Goal: Register for event/course

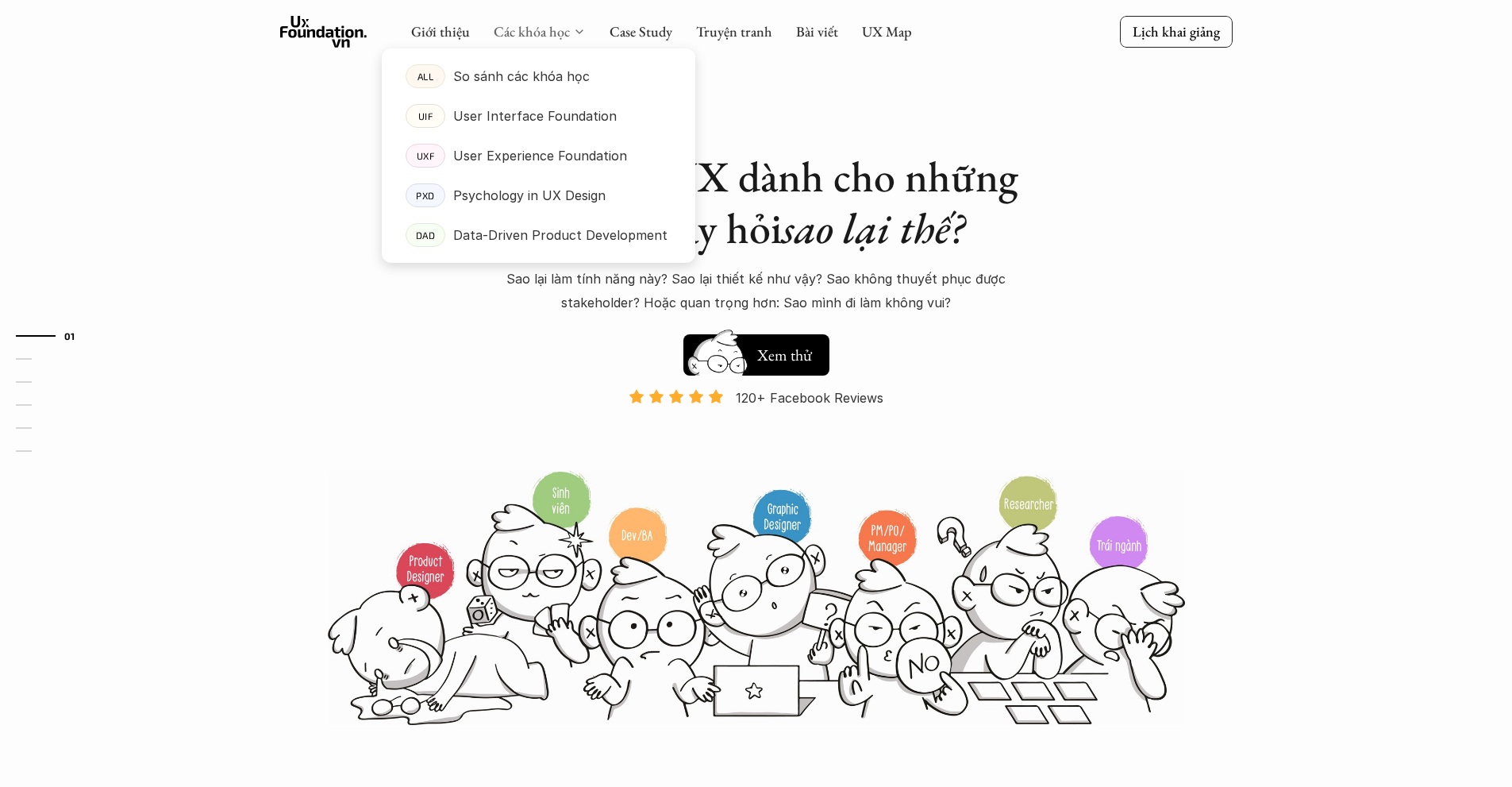
click at [553, 35] on link "Các khóa học" at bounding box center [532, 31] width 76 height 18
click at [511, 111] on p "User Interface Foundation" at bounding box center [535, 116] width 164 height 24
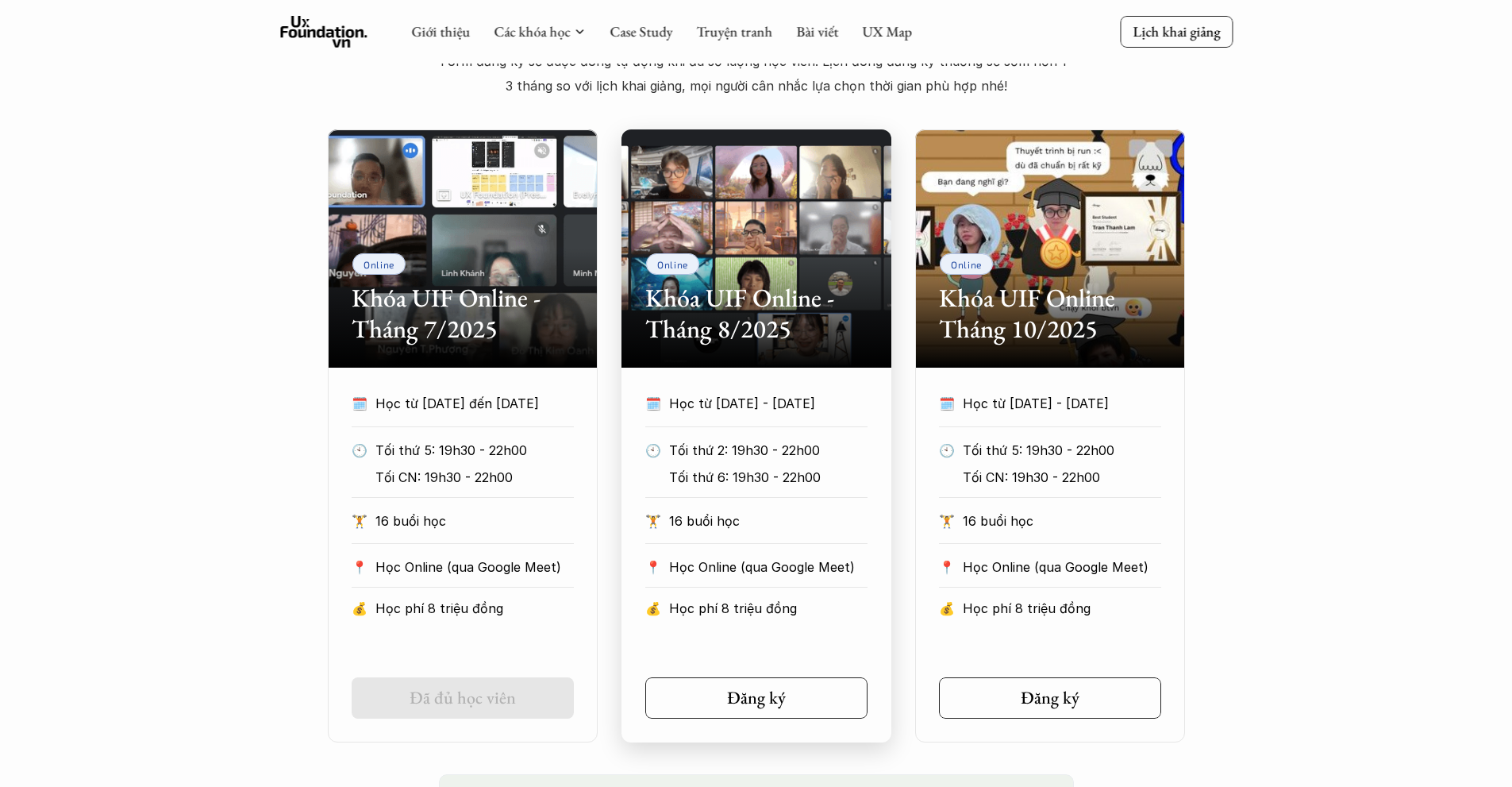
scroll to position [686, 0]
click at [769, 594] on div "🗓️ Học từ [DATE] - [DATE] 🕙 Tối thứ 2: 19h30 - 22h00 Tối thứ 6: 19h30 - 22h00 🏋…" at bounding box center [756, 511] width 270 height 237
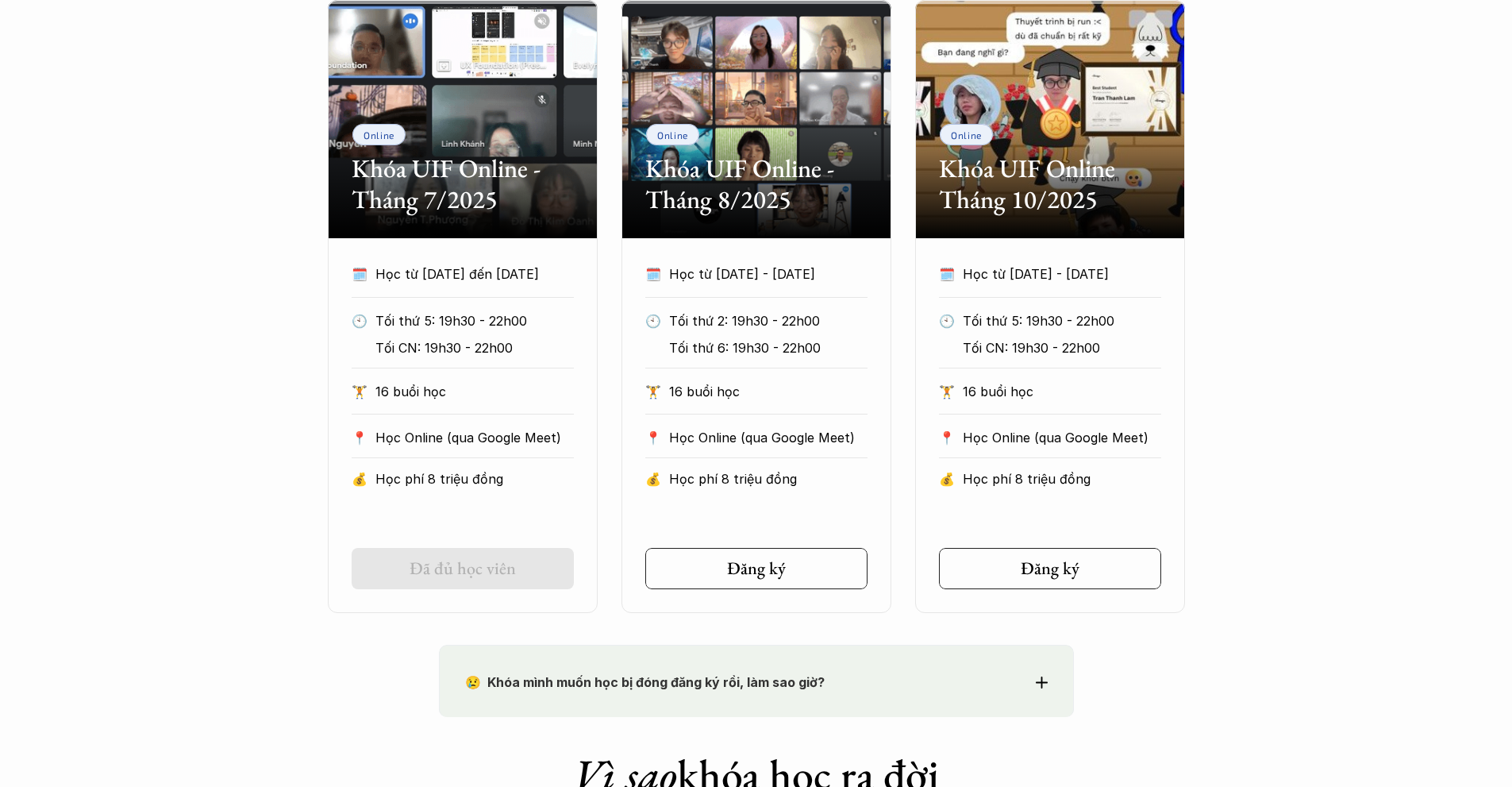
scroll to position [817, 0]
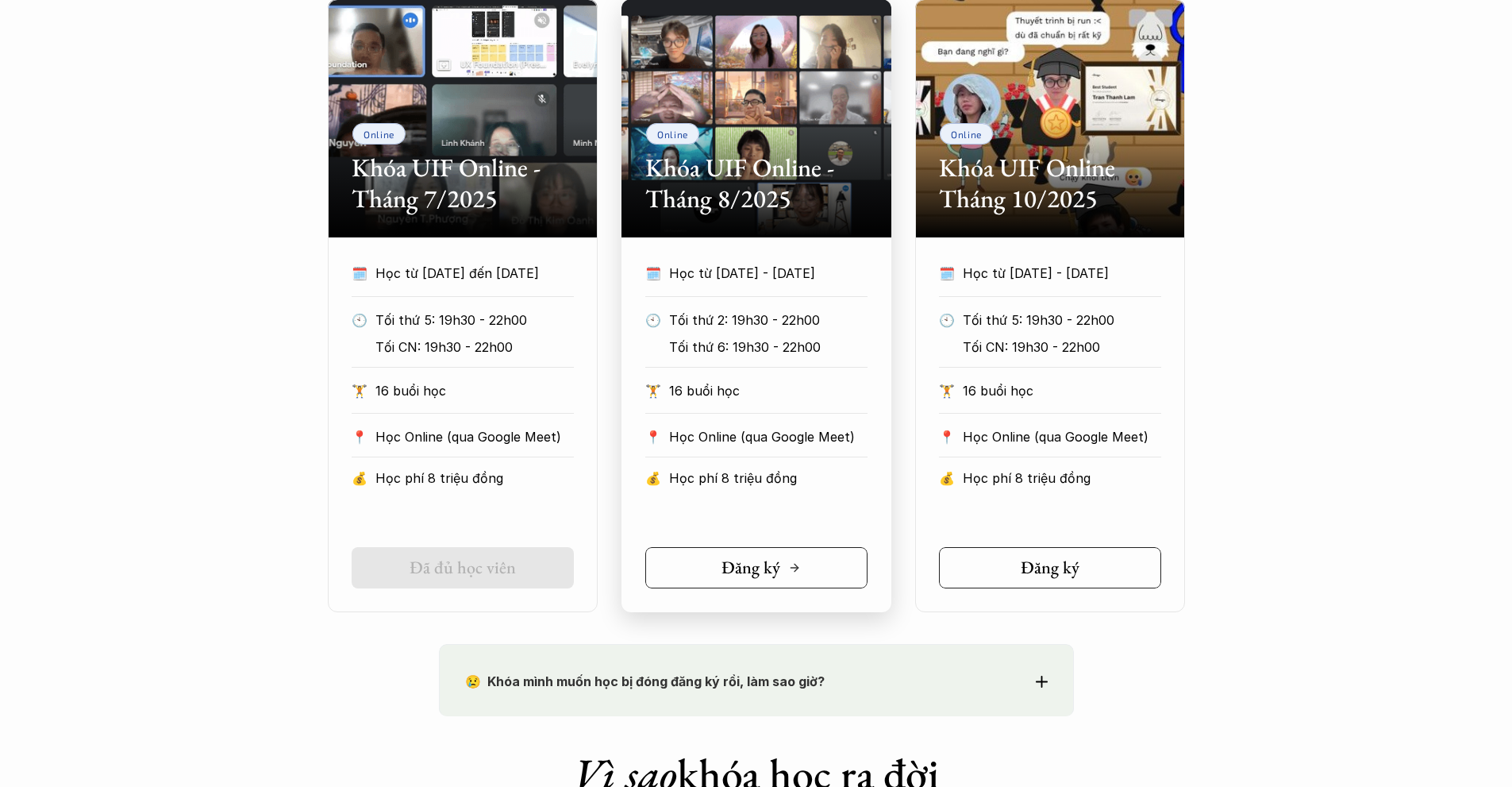
click at [767, 559] on h5 "Đăng ký" at bounding box center [751, 567] width 59 height 21
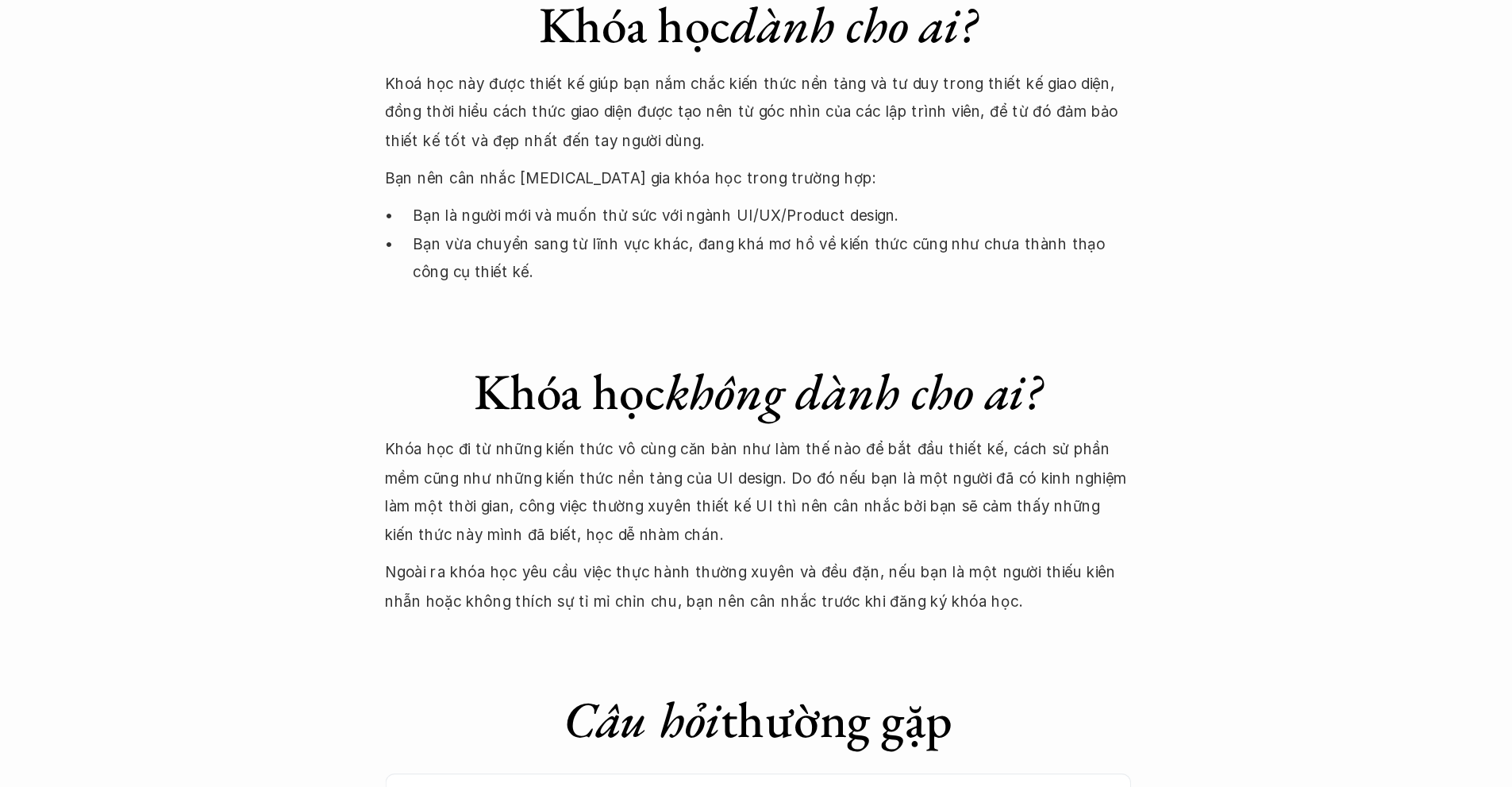
scroll to position [4337, 0]
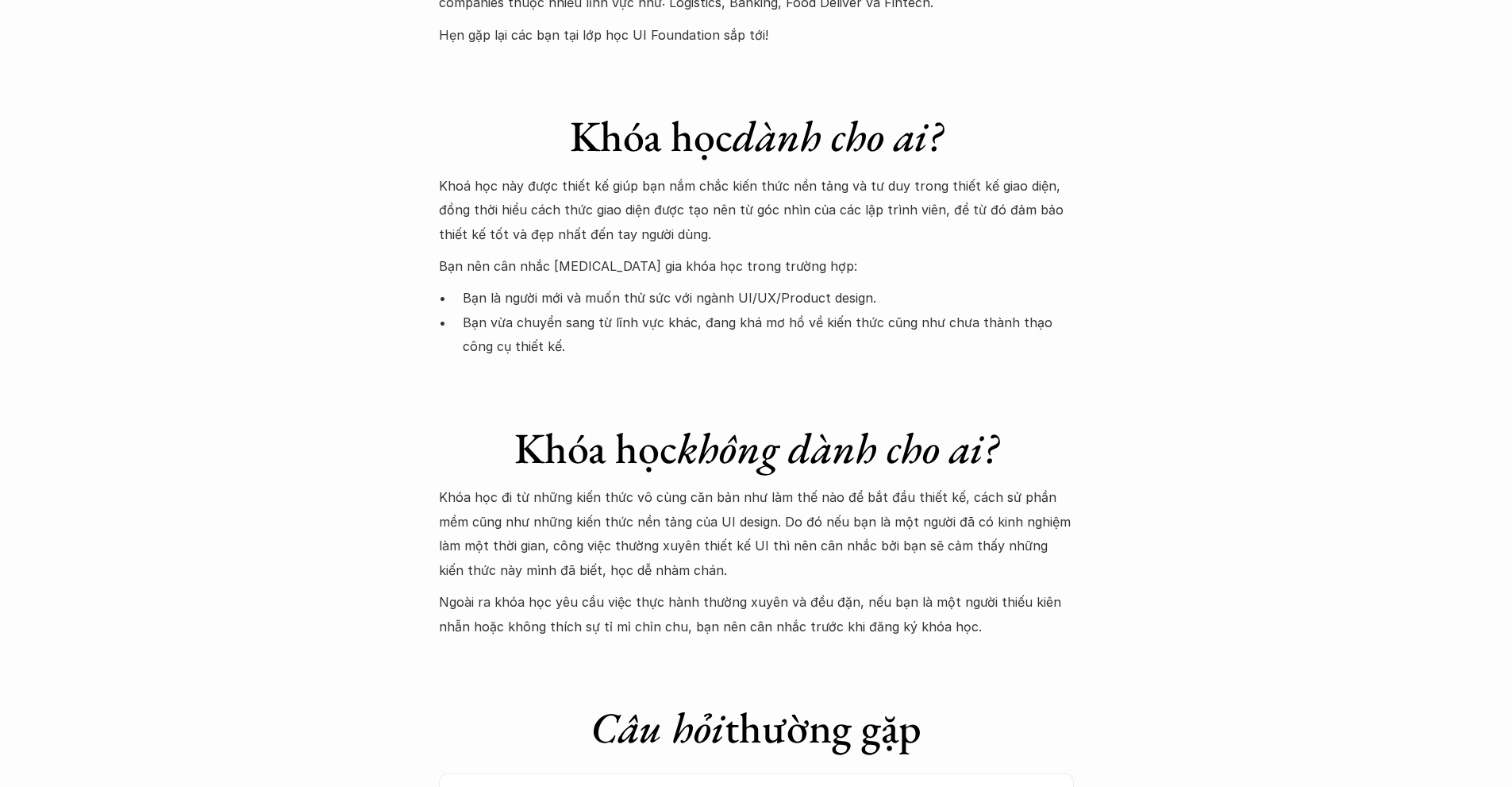
click at [745, 485] on p "Khóa học đi từ những kiến thức vô cùng căn bản như làm thế nào để bắt đầu thiết…" at bounding box center [756, 534] width 635 height 97
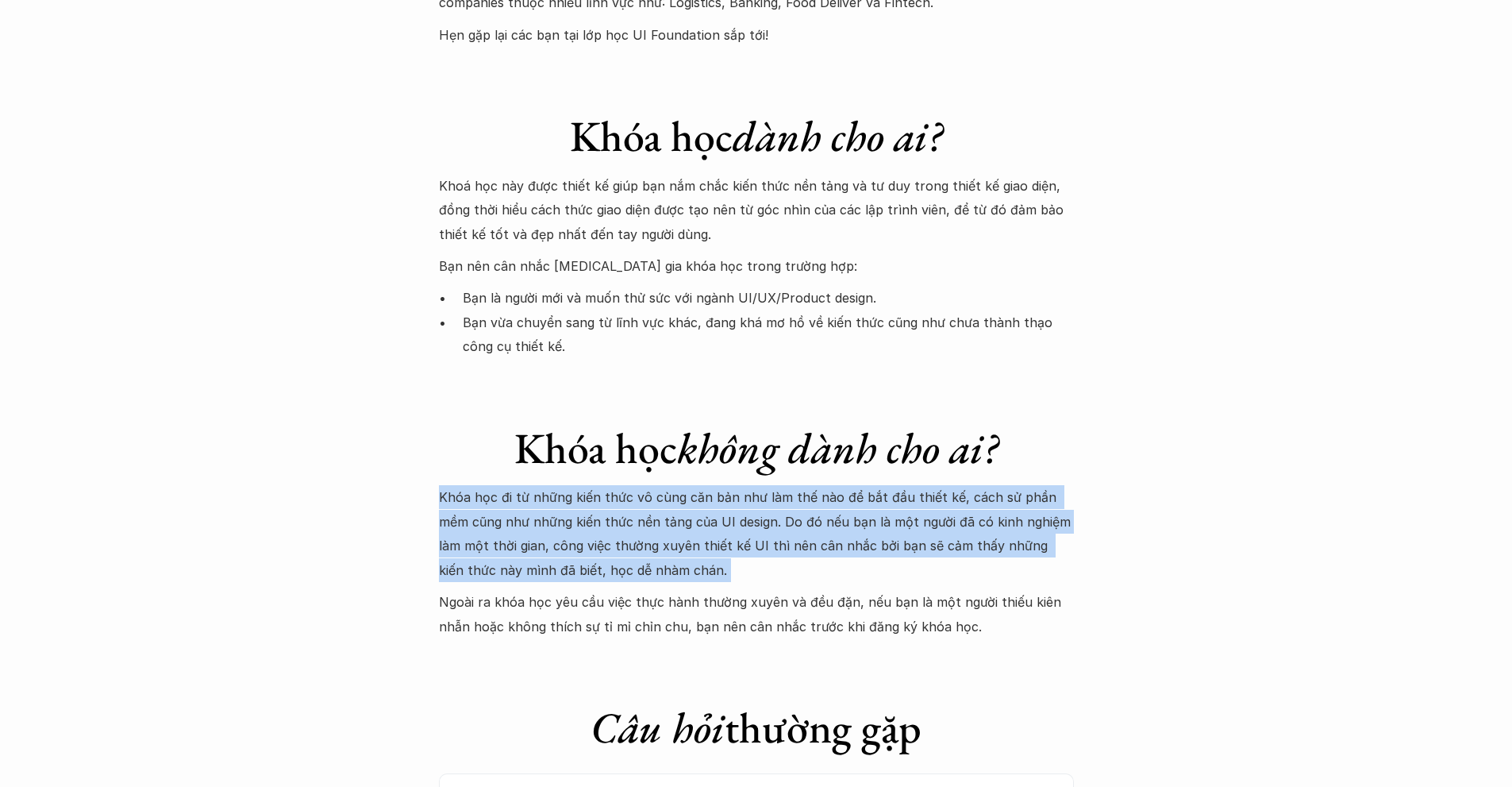
click at [745, 485] on p "Khóa học đi từ những kiến thức vô cùng căn bản như làm thế nào để bắt đầu thiết…" at bounding box center [756, 534] width 635 height 97
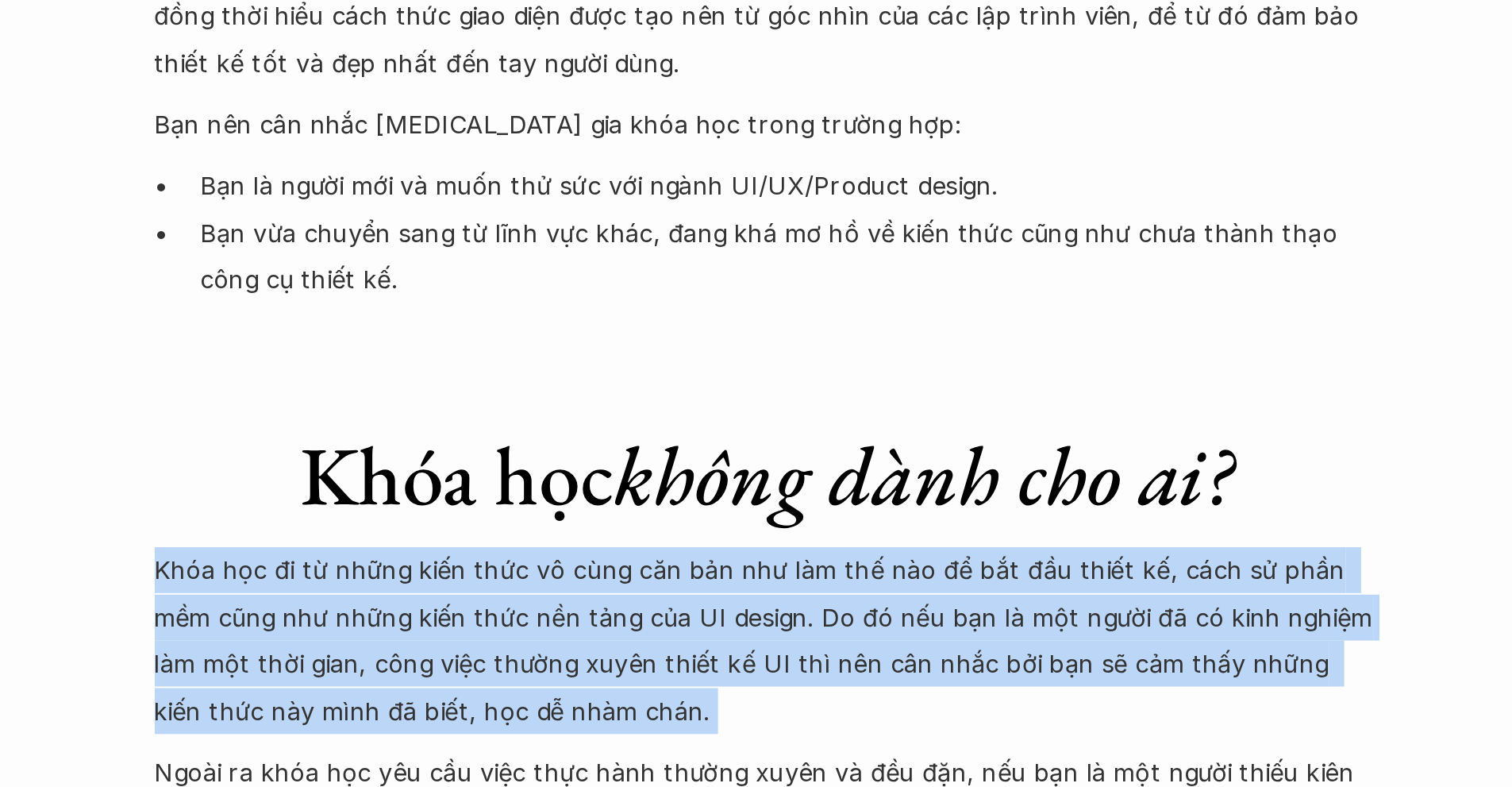
click at [744, 485] on p "Khóa học đi từ những kiến thức vô cùng căn bản như làm thế nào để bắt đầu thiết…" at bounding box center [756, 534] width 635 height 97
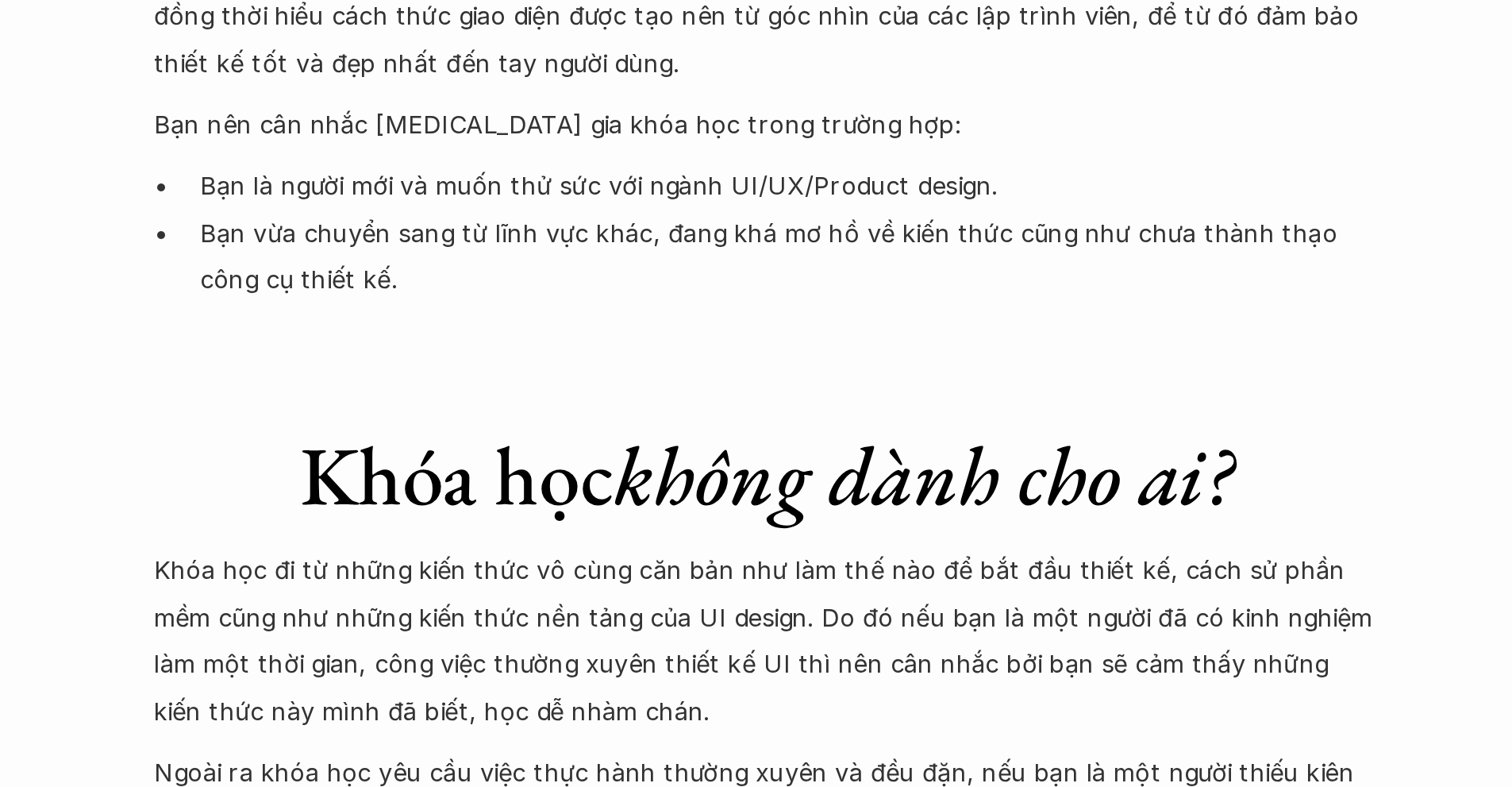
click at [581, 590] on p "Ngoài ra khóa học yêu cầu việc thực hành thường xuyên và đều đặn, nếu bạn là mộ…" at bounding box center [756, 614] width 635 height 49
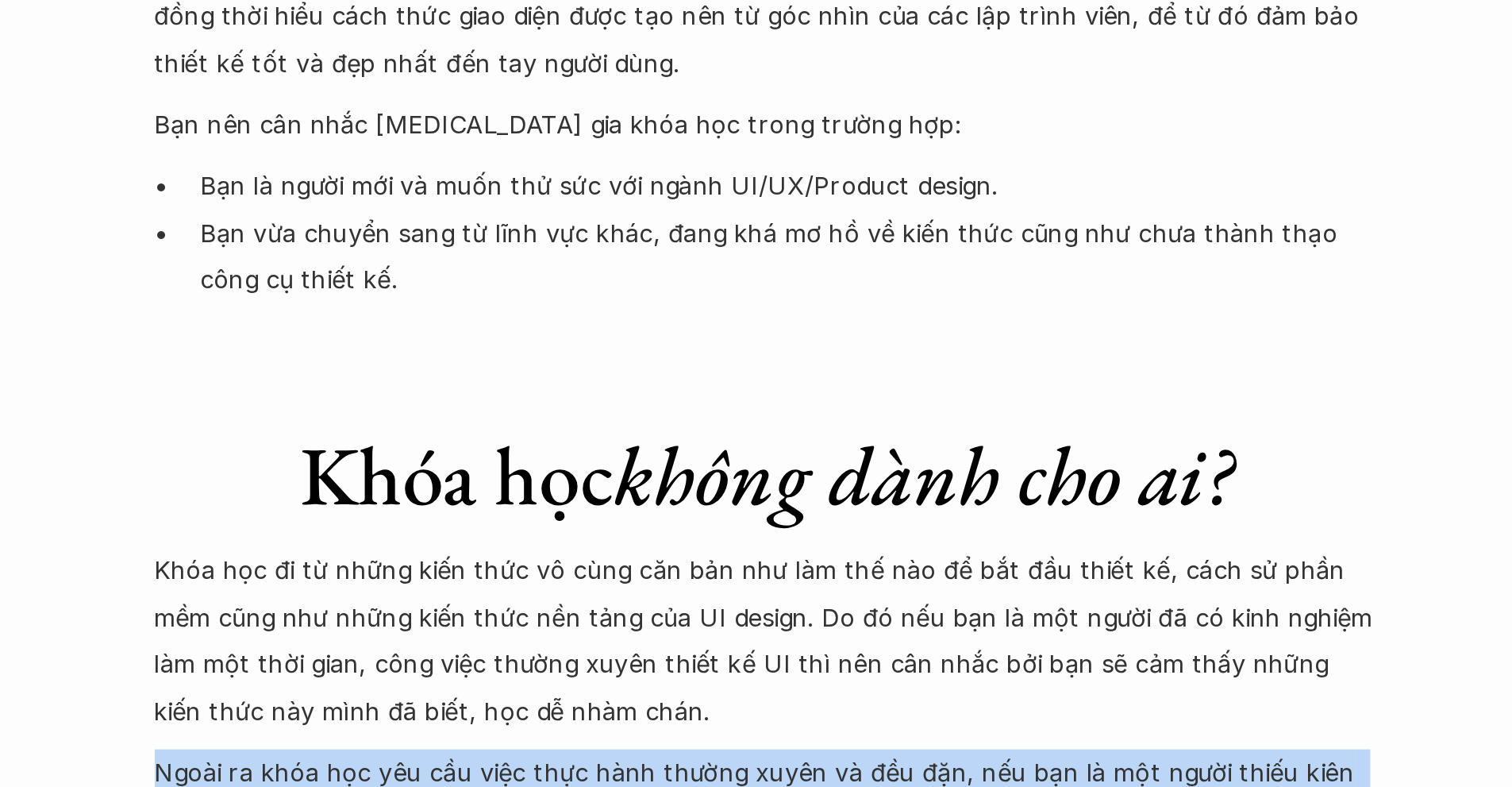
click at [581, 590] on p "Ngoài ra khóa học yêu cầu việc thực hành thường xuyên và đều đặn, nếu bạn là mộ…" at bounding box center [756, 614] width 635 height 49
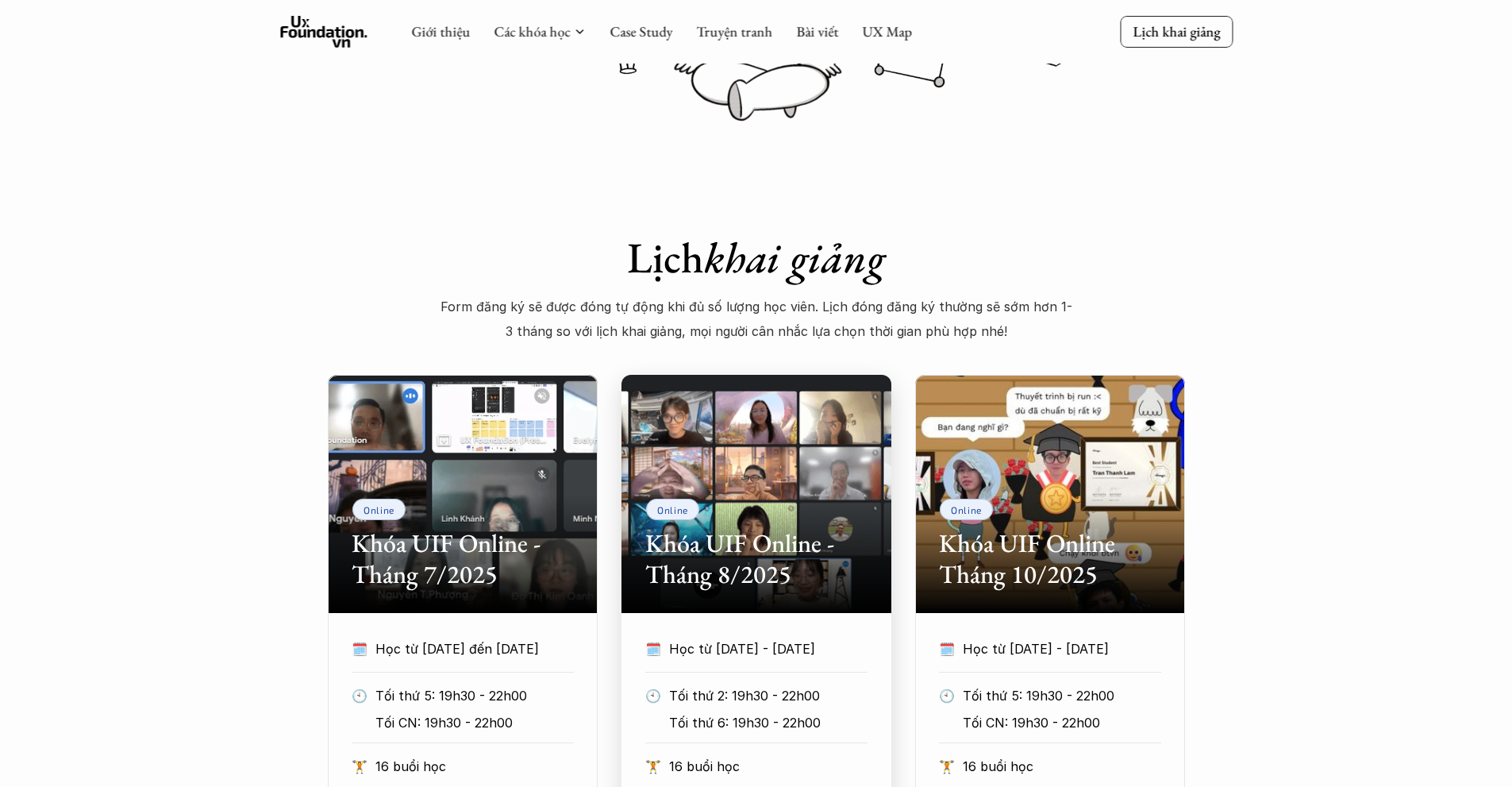
scroll to position [441, 0]
drag, startPoint x: 716, startPoint y: 364, endPoint x: 665, endPoint y: 353, distance: 52.2
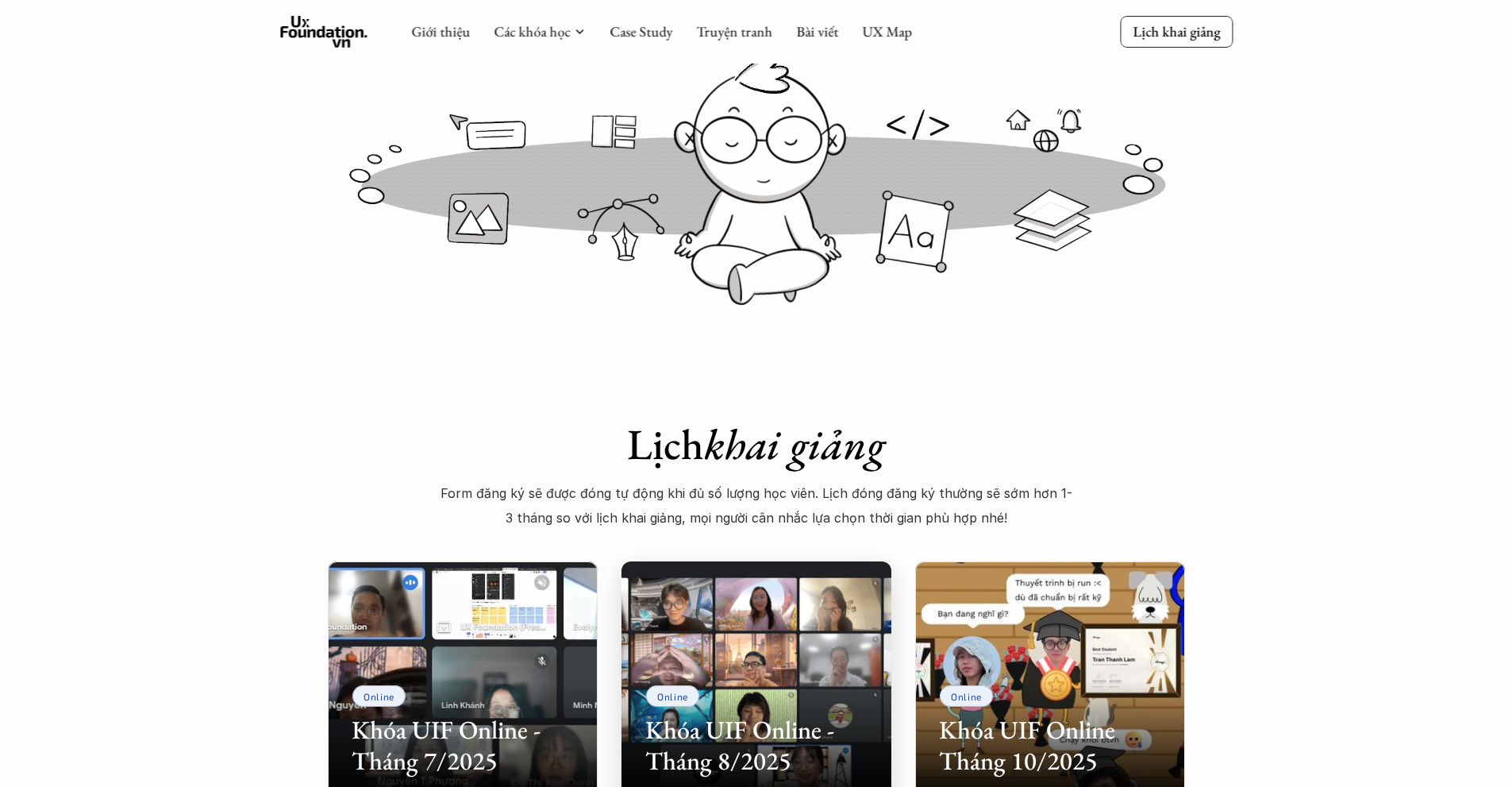
scroll to position [0, 0]
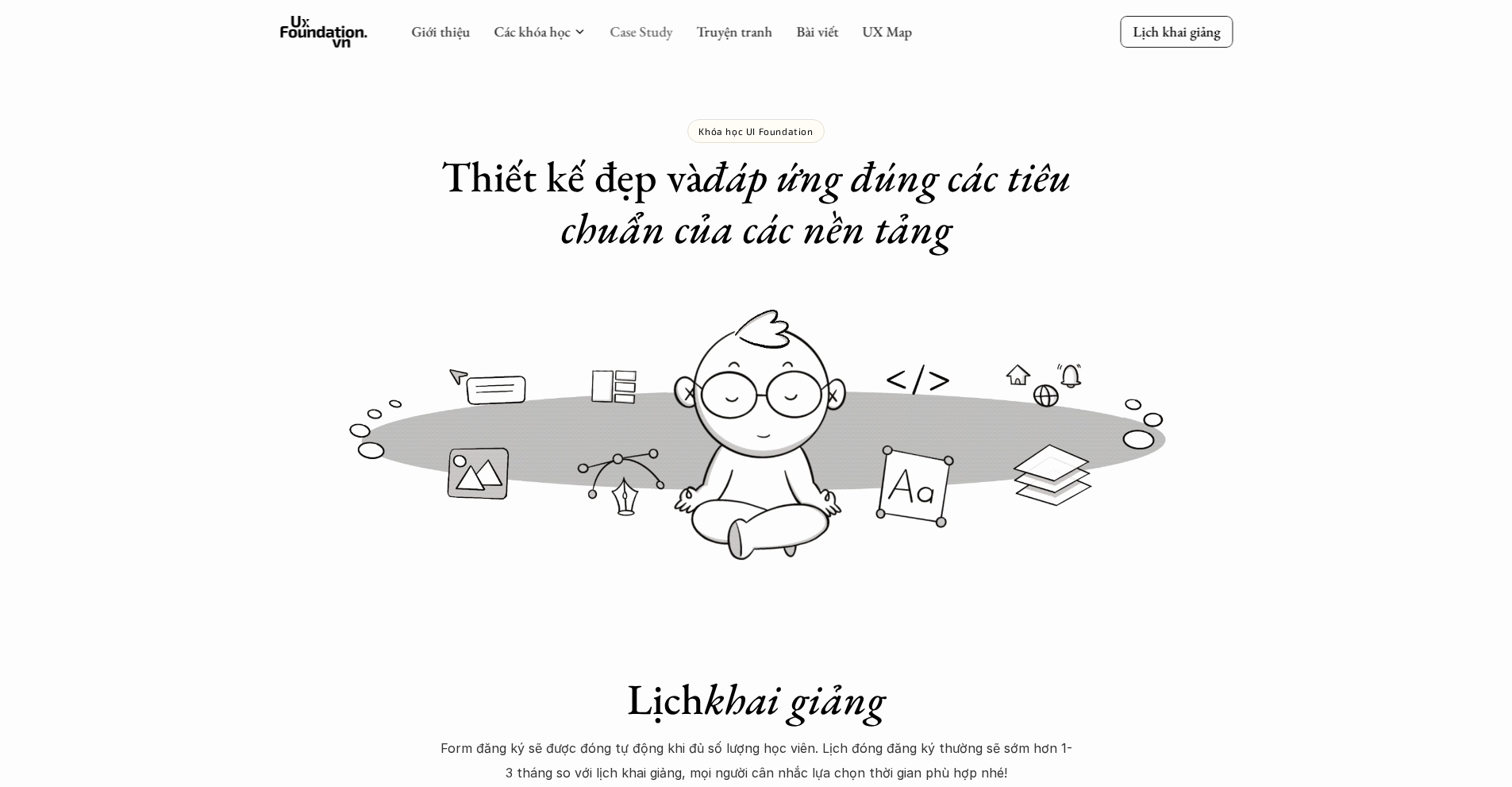
click at [635, 26] on link "Case Study" at bounding box center [640, 31] width 63 height 18
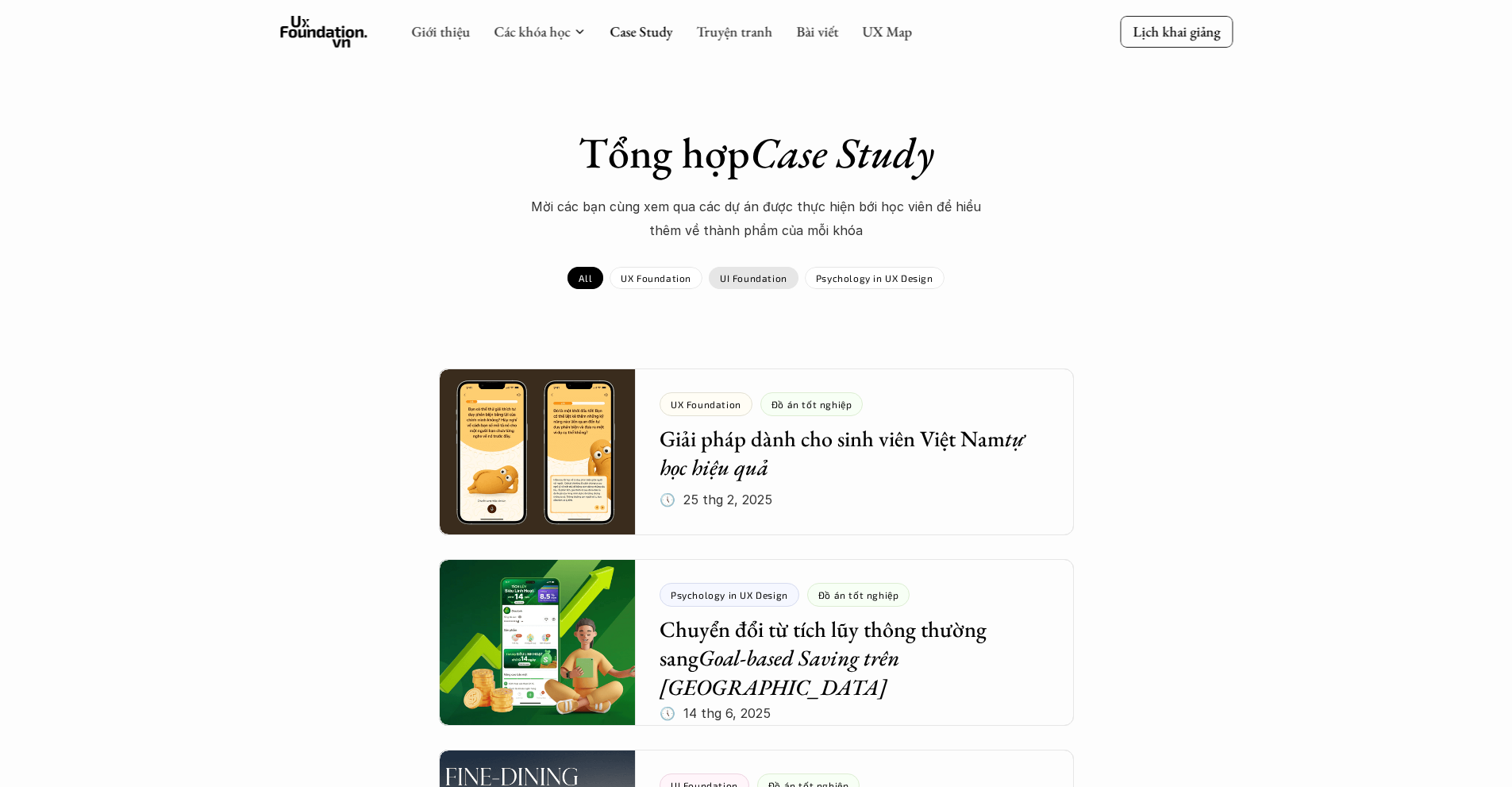
click at [739, 282] on p "UI Foundation" at bounding box center [753, 278] width 68 height 11
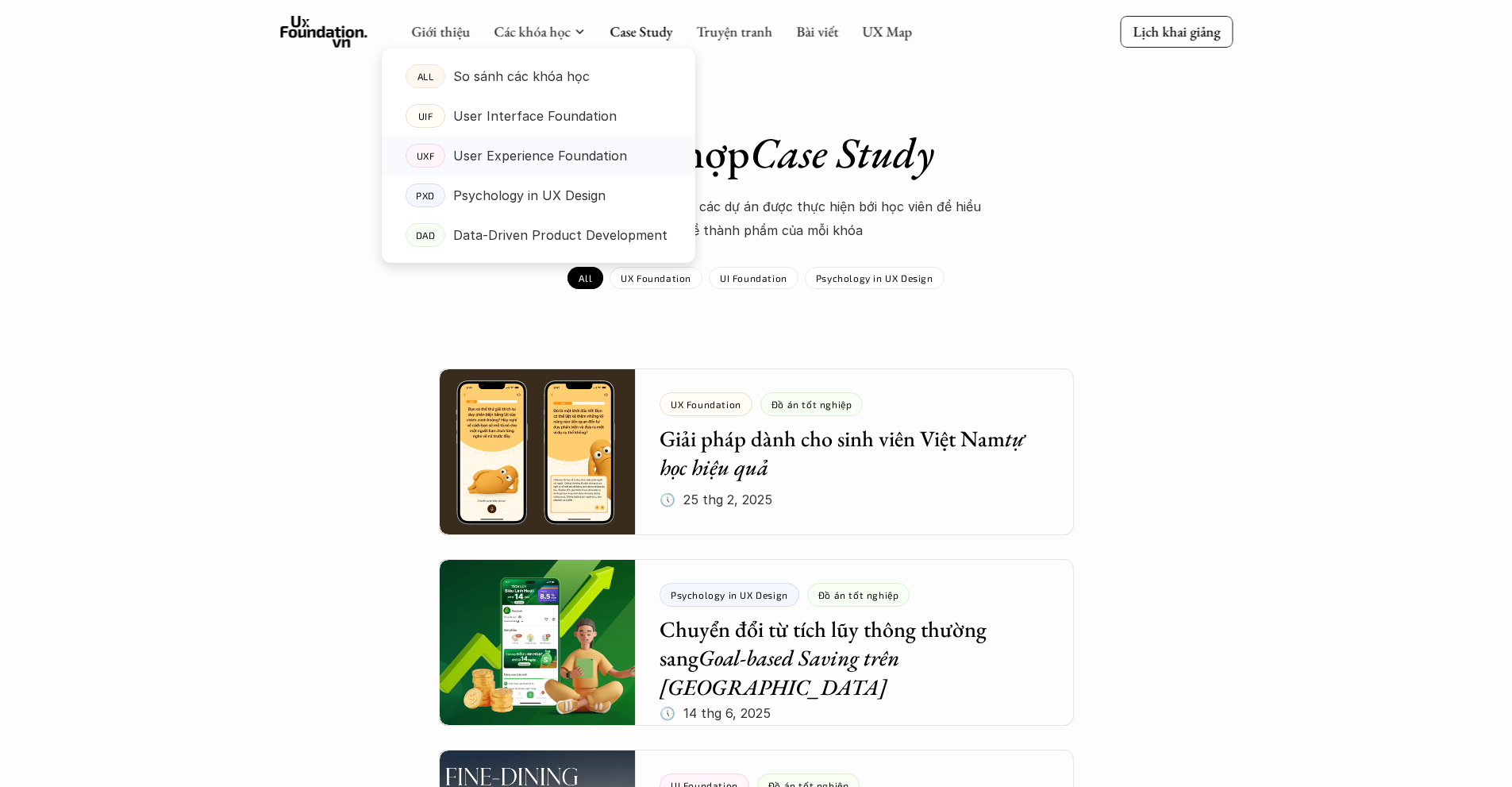
click at [537, 162] on p "User Experience Foundation" at bounding box center [540, 156] width 174 height 24
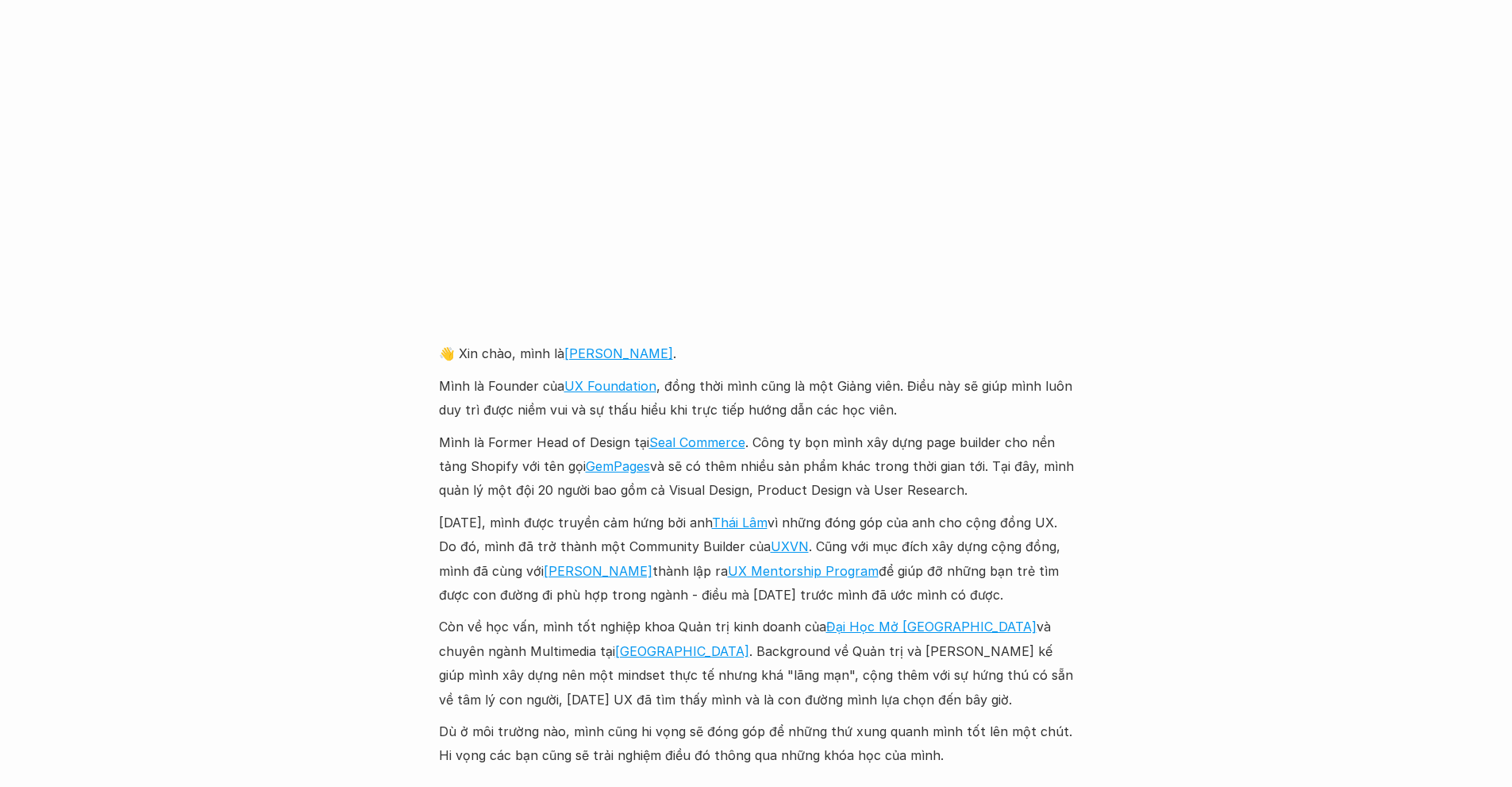
scroll to position [3543, 0]
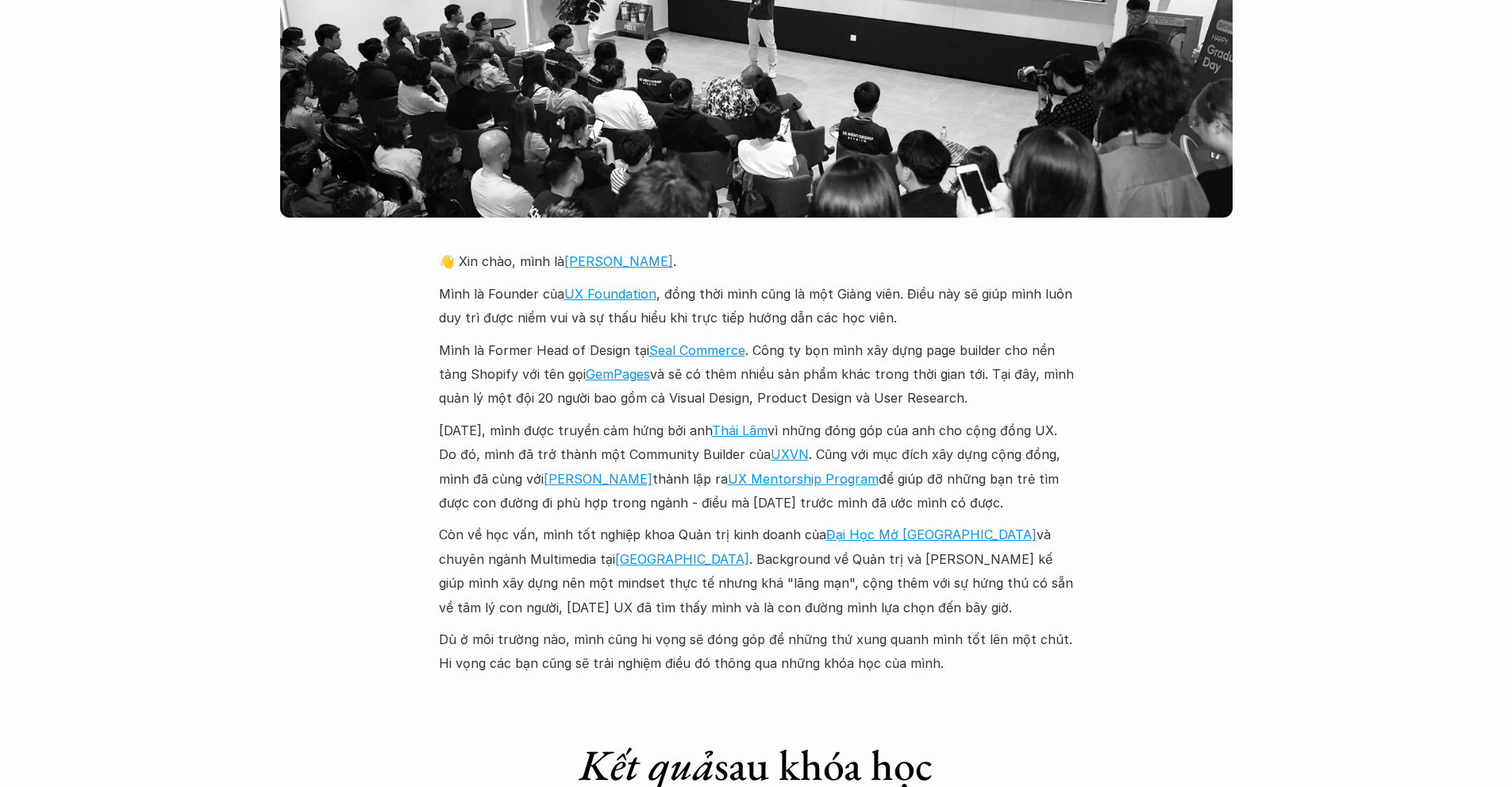
click at [626, 627] on p "Dù ở môi trường nào, mình cũng hi vọng sẽ đóng góp để những thứ xung quanh mình…" at bounding box center [756, 651] width 635 height 49
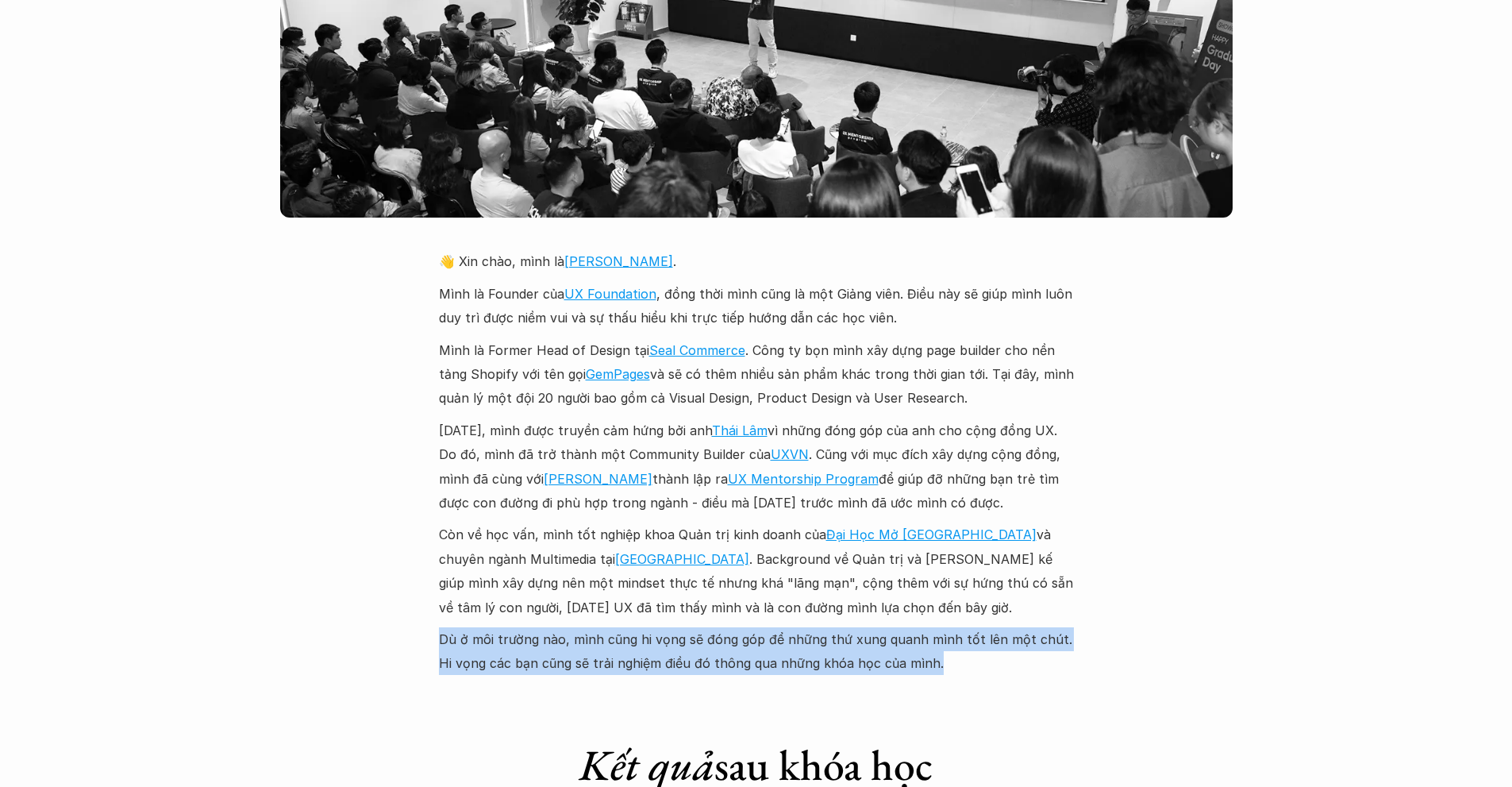
click at [626, 627] on p "Dù ở môi trường nào, mình cũng hi vọng sẽ đóng góp để những thứ xung quanh mình…" at bounding box center [756, 651] width 635 height 49
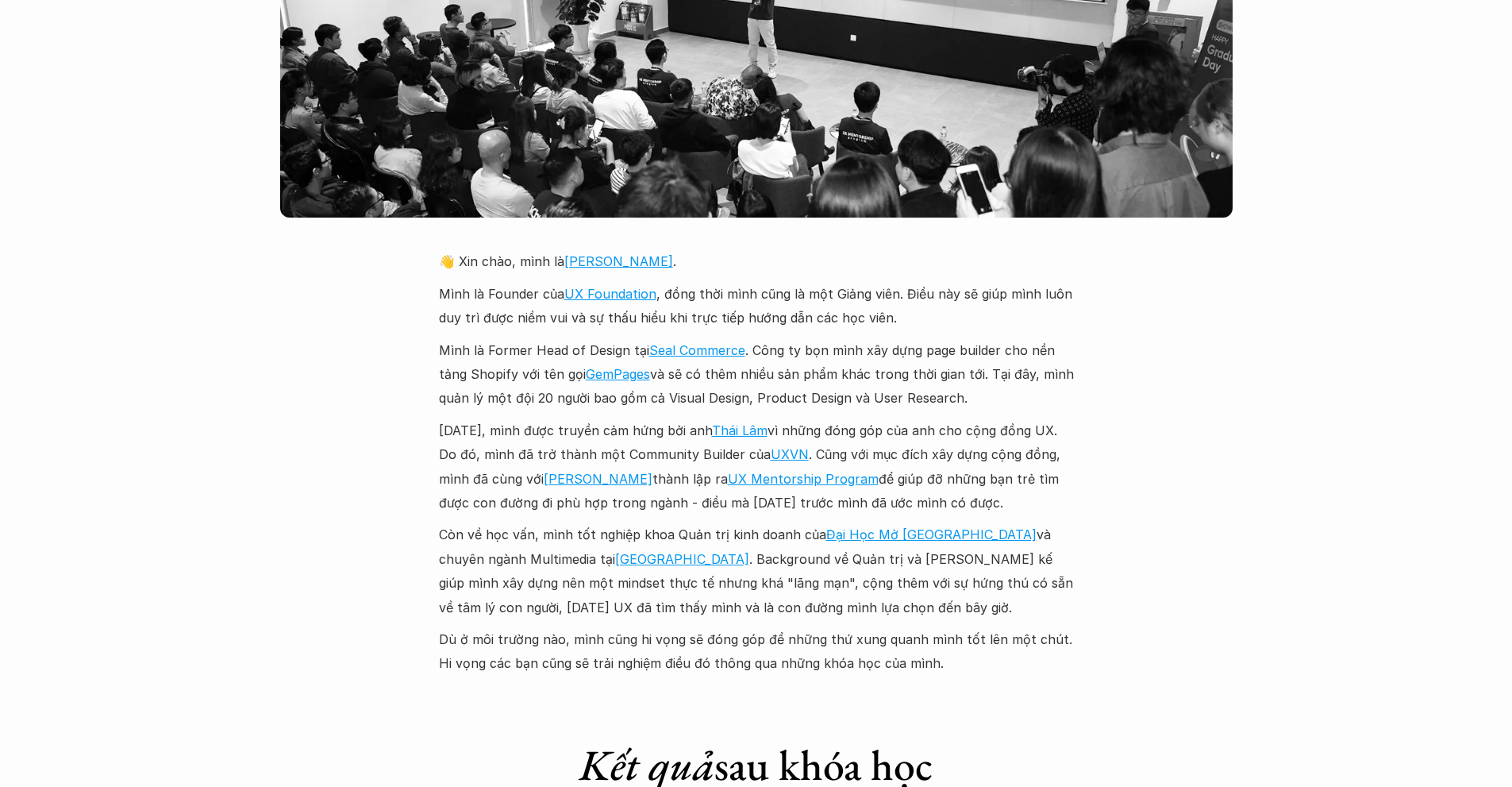
click at [756, 287] on p "Mình là Founder của UX Foundation , đồng thời mình cũng là một Giảng viên. Điều…" at bounding box center [756, 306] width 635 height 49
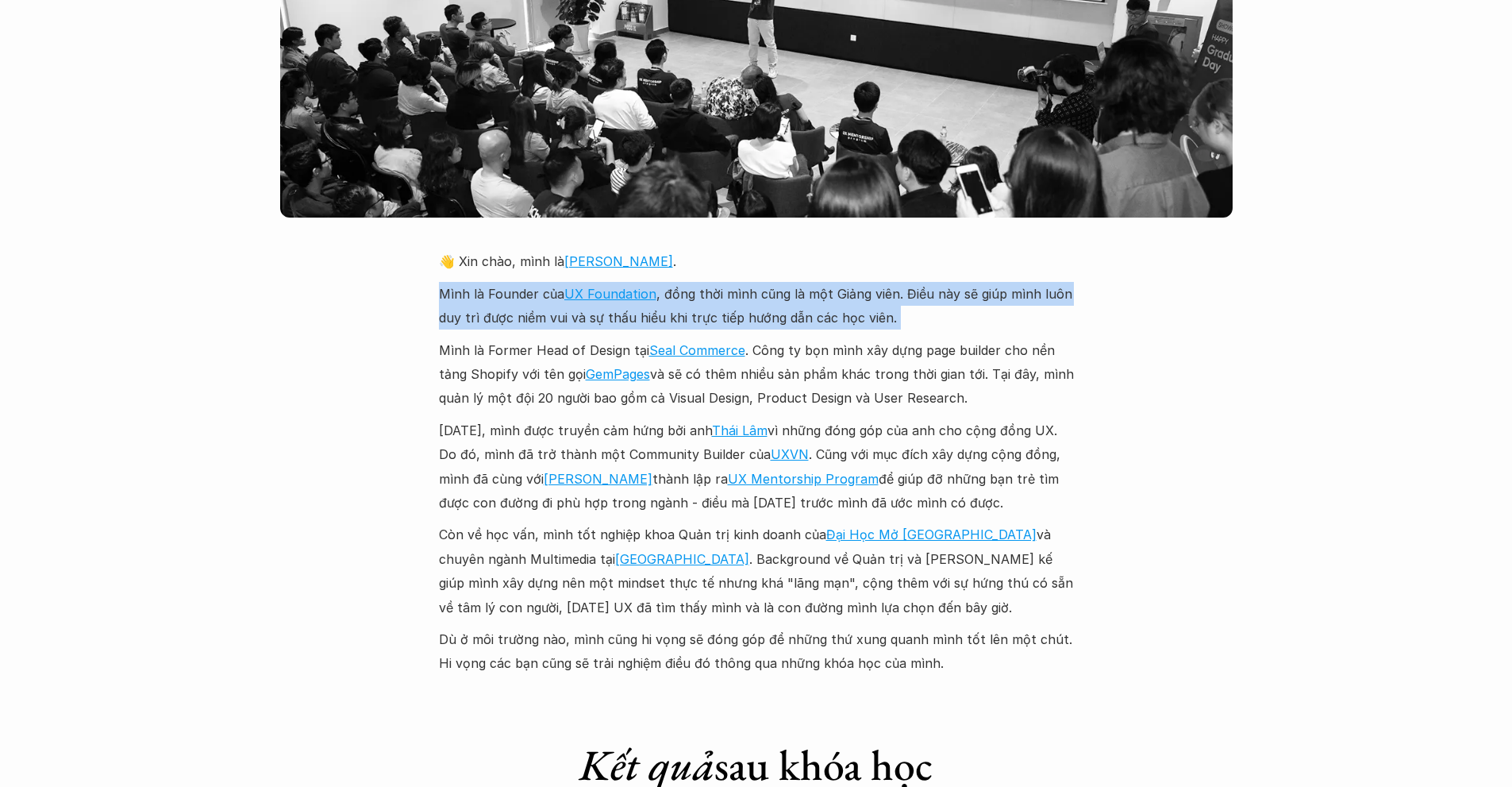
click at [756, 287] on p "Mình là Founder của UX Foundation , đồng thời mình cũng là một Giảng viên. Điều…" at bounding box center [756, 306] width 635 height 49
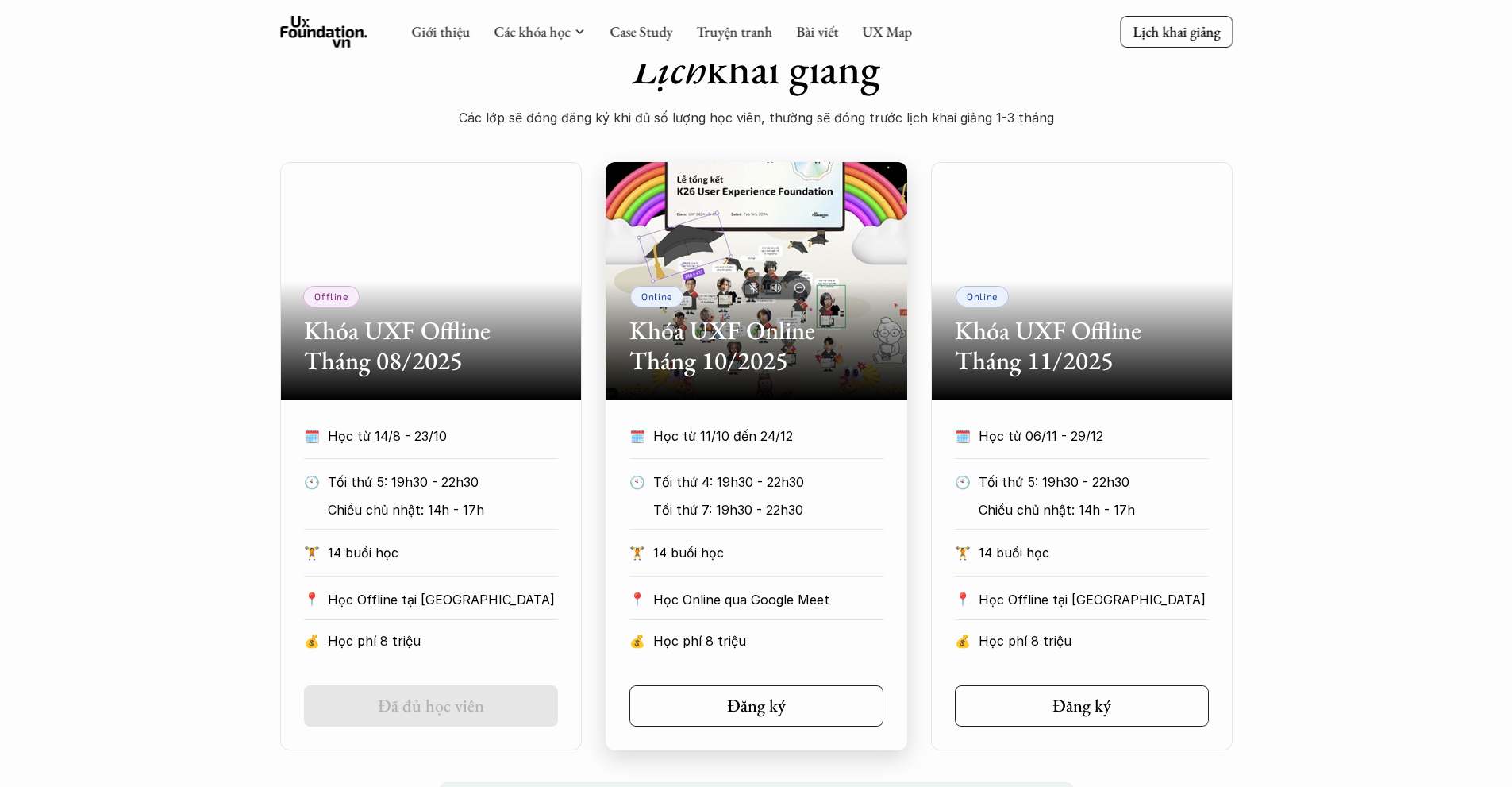
scroll to position [629, 0]
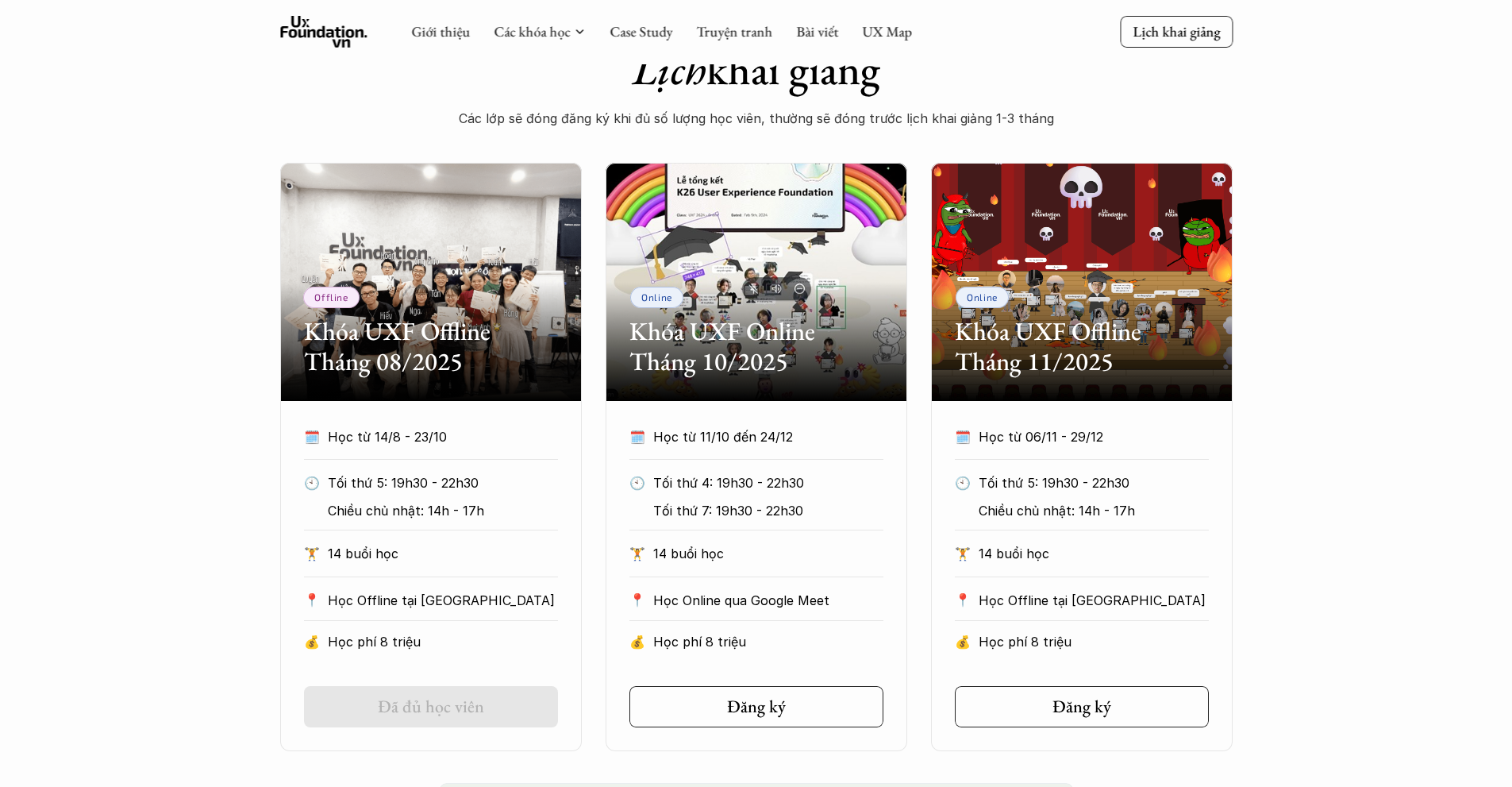
click at [251, 540] on div "Offline Khóa UXF Offline Tháng 08/2025 🗓️ Học từ 14/8 - 23/10 🕙 Tối thứ 5: 19h3…" at bounding box center [756, 457] width 1512 height 588
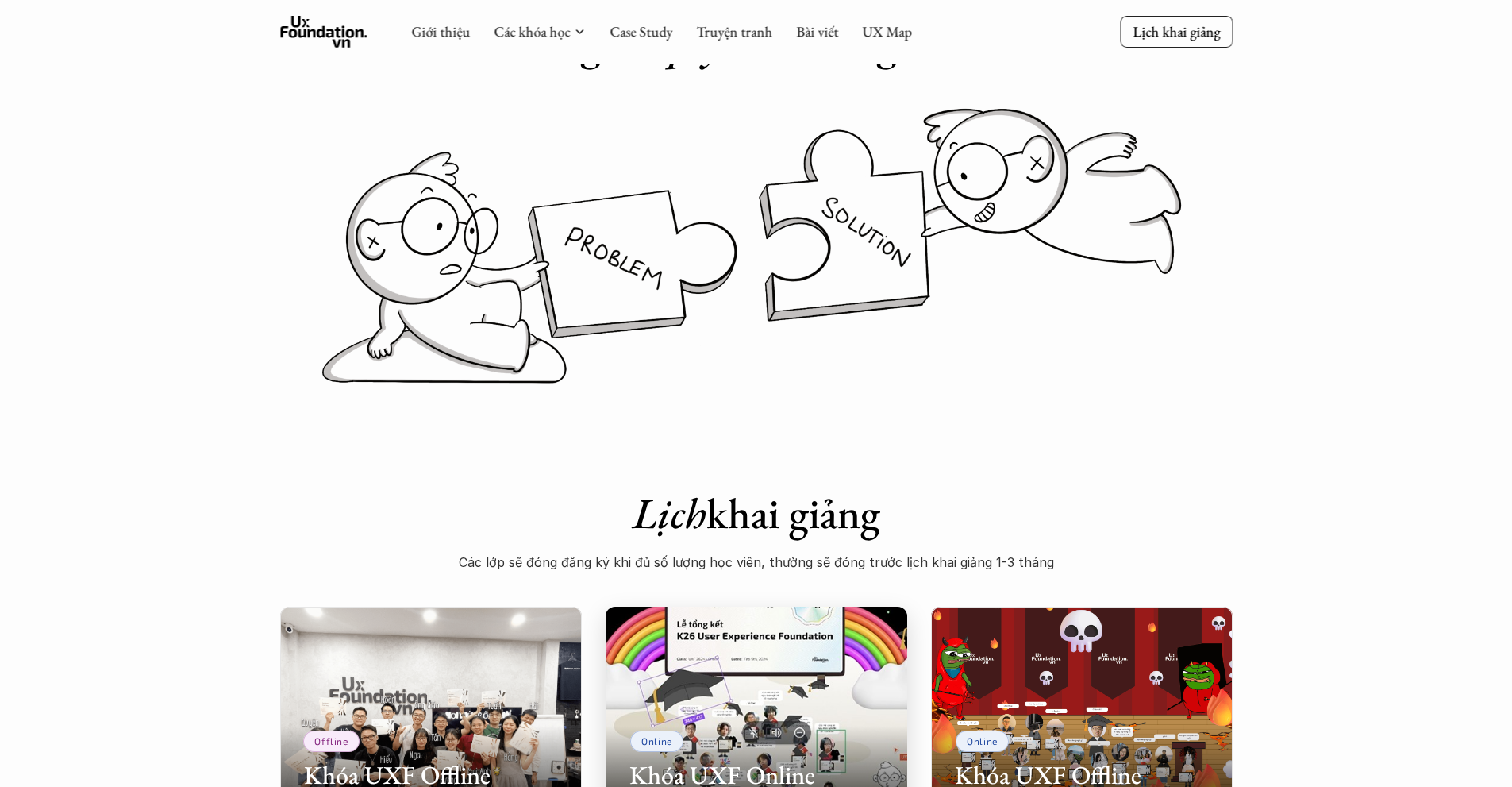
scroll to position [183, 0]
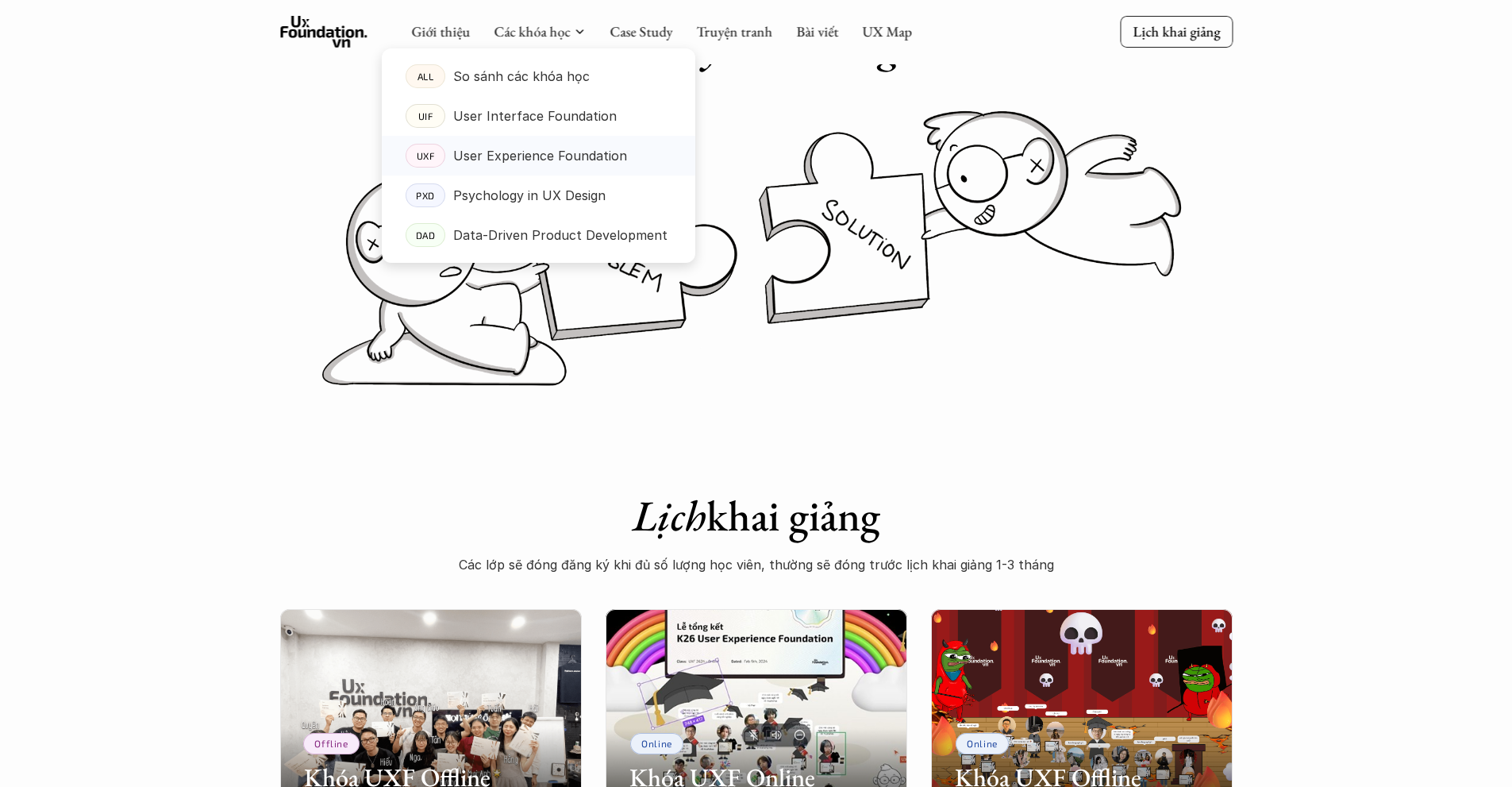
click at [551, 156] on p "User Experience Foundation" at bounding box center [540, 156] width 174 height 24
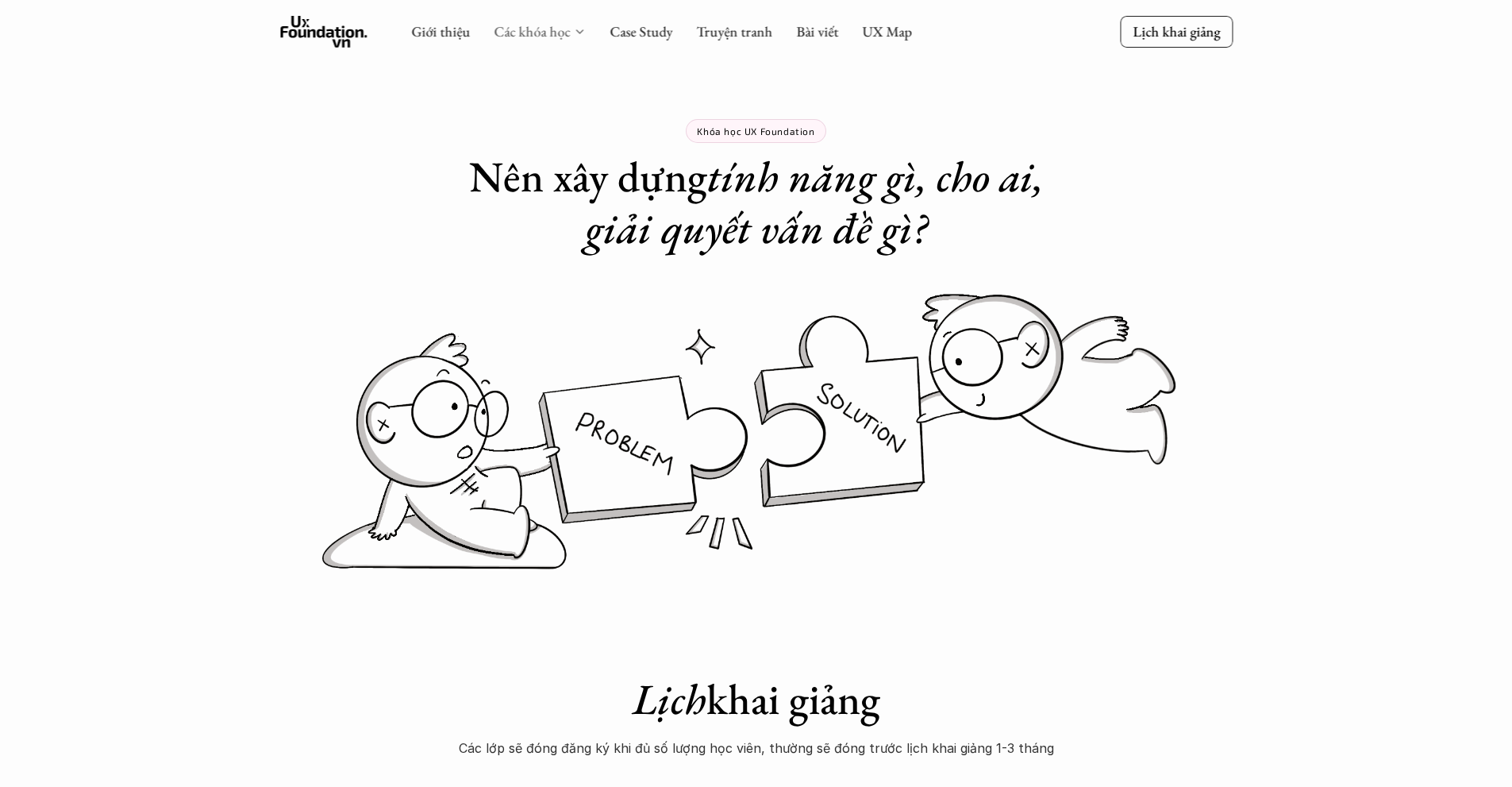
click at [538, 31] on link "Các khóa học" at bounding box center [532, 31] width 76 height 18
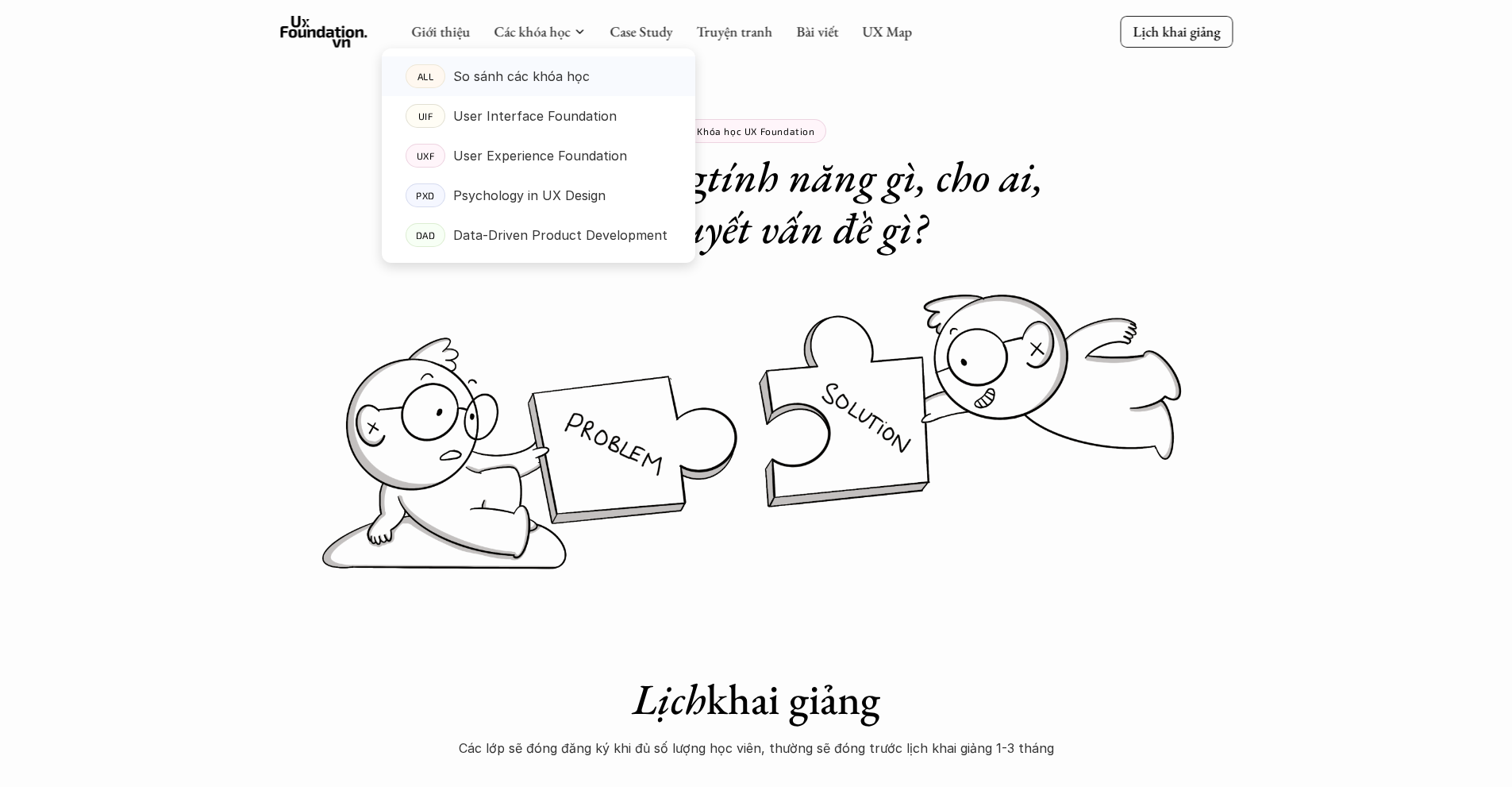
click at [549, 73] on p "So sánh các khóa học" at bounding box center [522, 76] width 137 height 24
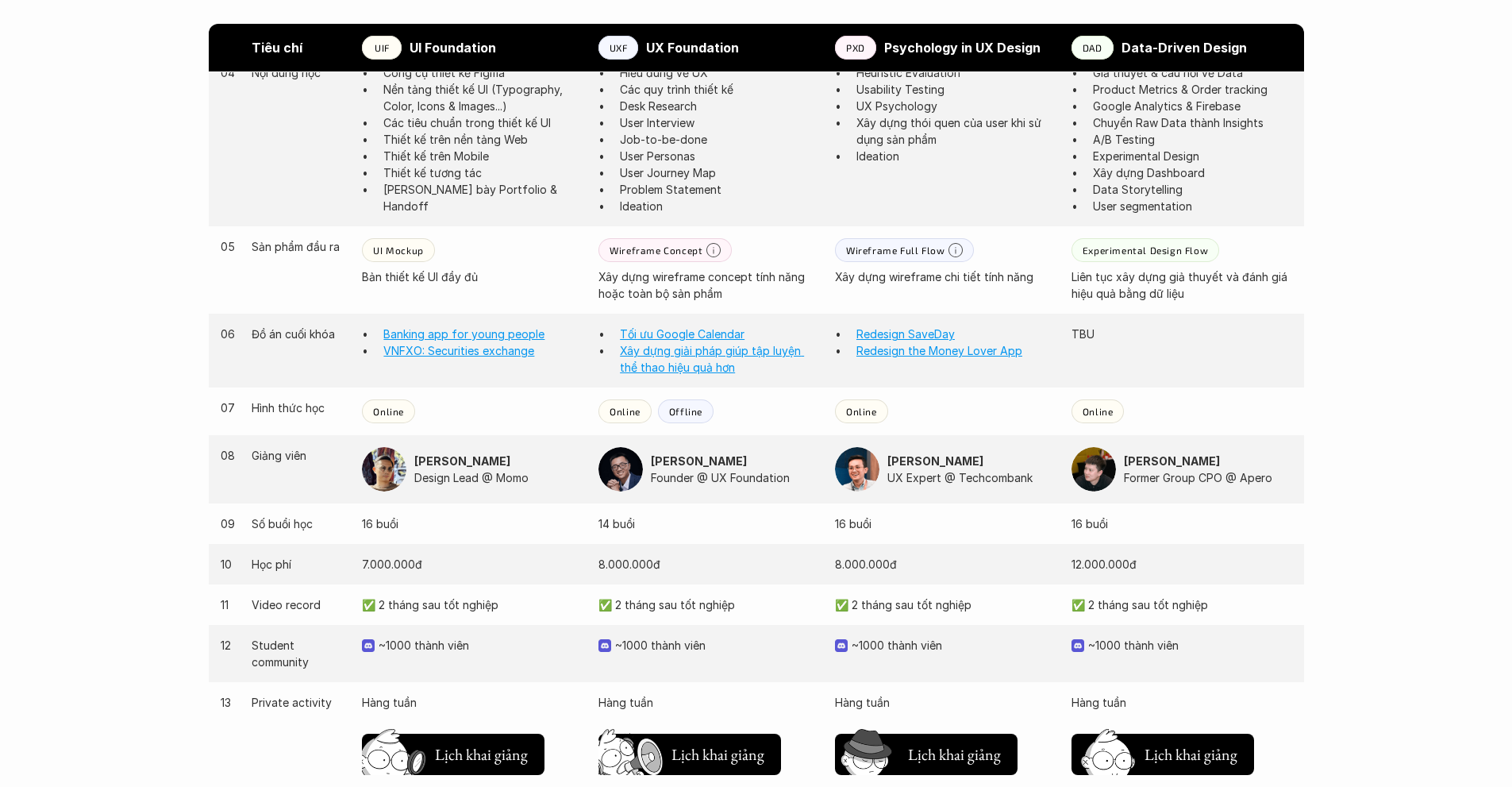
scroll to position [1479, 0]
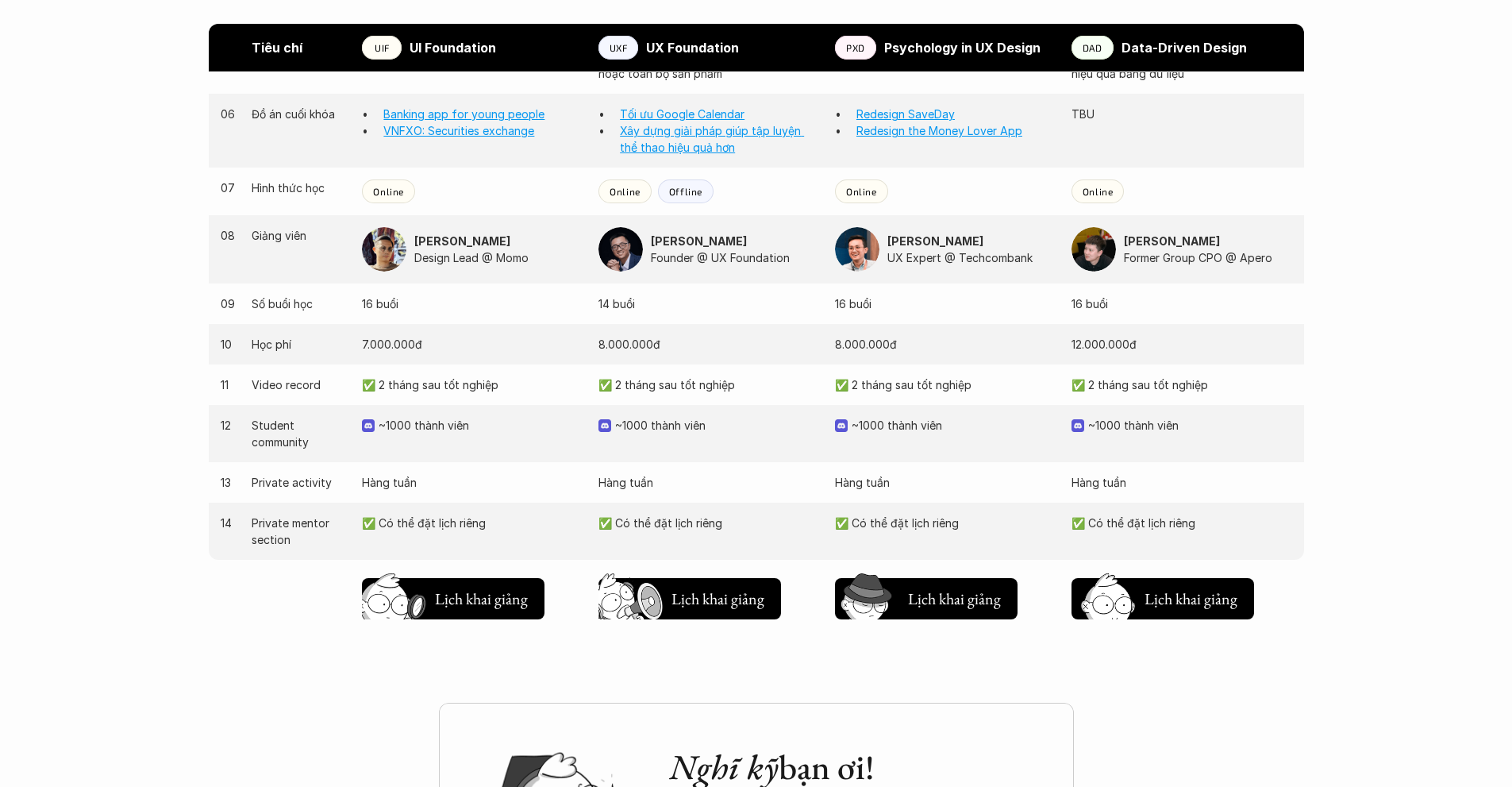
click at [702, 388] on p "✅ 2 tháng sau tốt nghiệp" at bounding box center [708, 384] width 220 height 17
click at [735, 426] on p "~1000 thành viên" at bounding box center [717, 425] width 204 height 17
click at [498, 607] on h5 "Lịch khai giảng" at bounding box center [481, 602] width 95 height 22
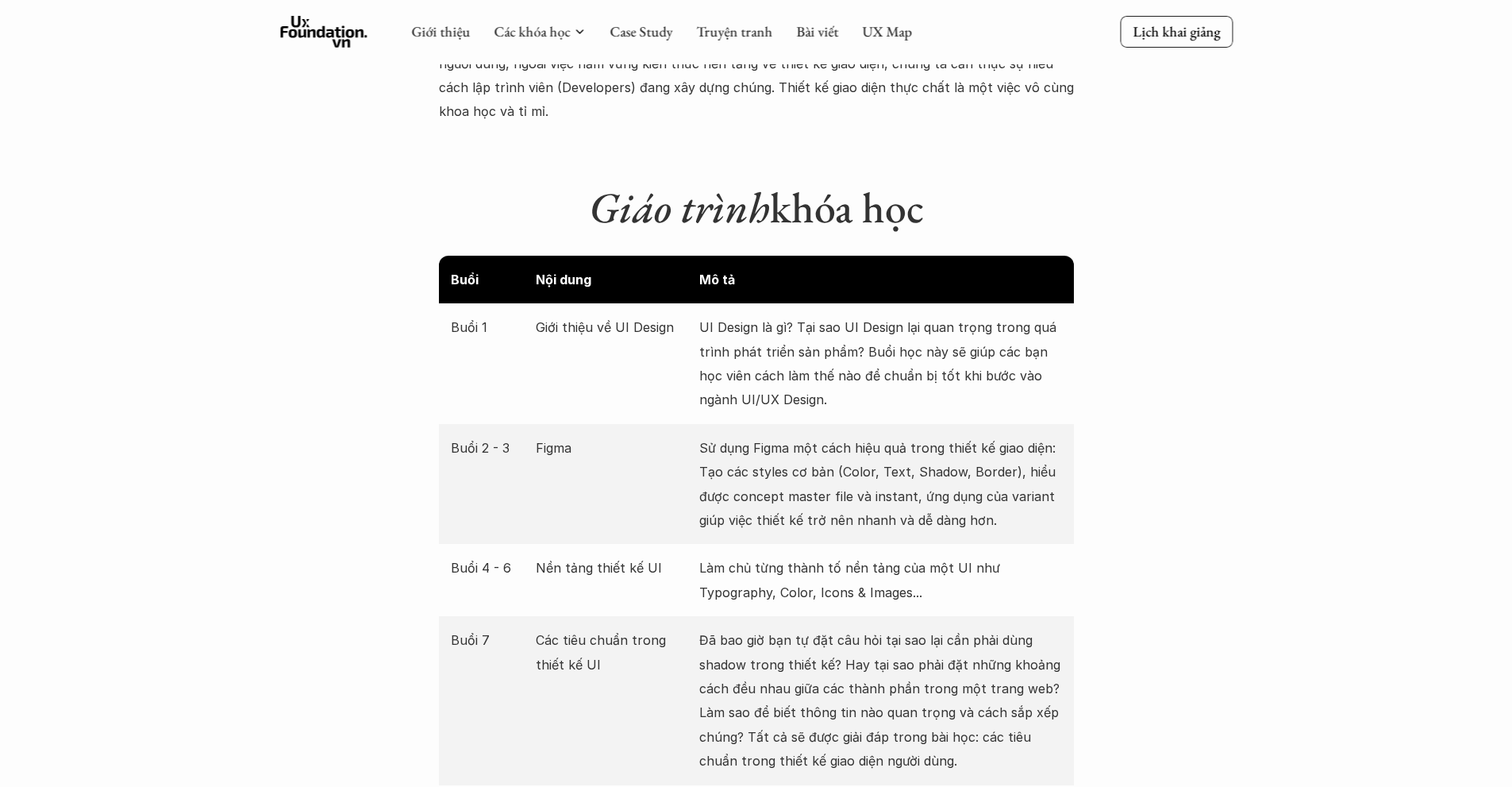
scroll to position [2241, 0]
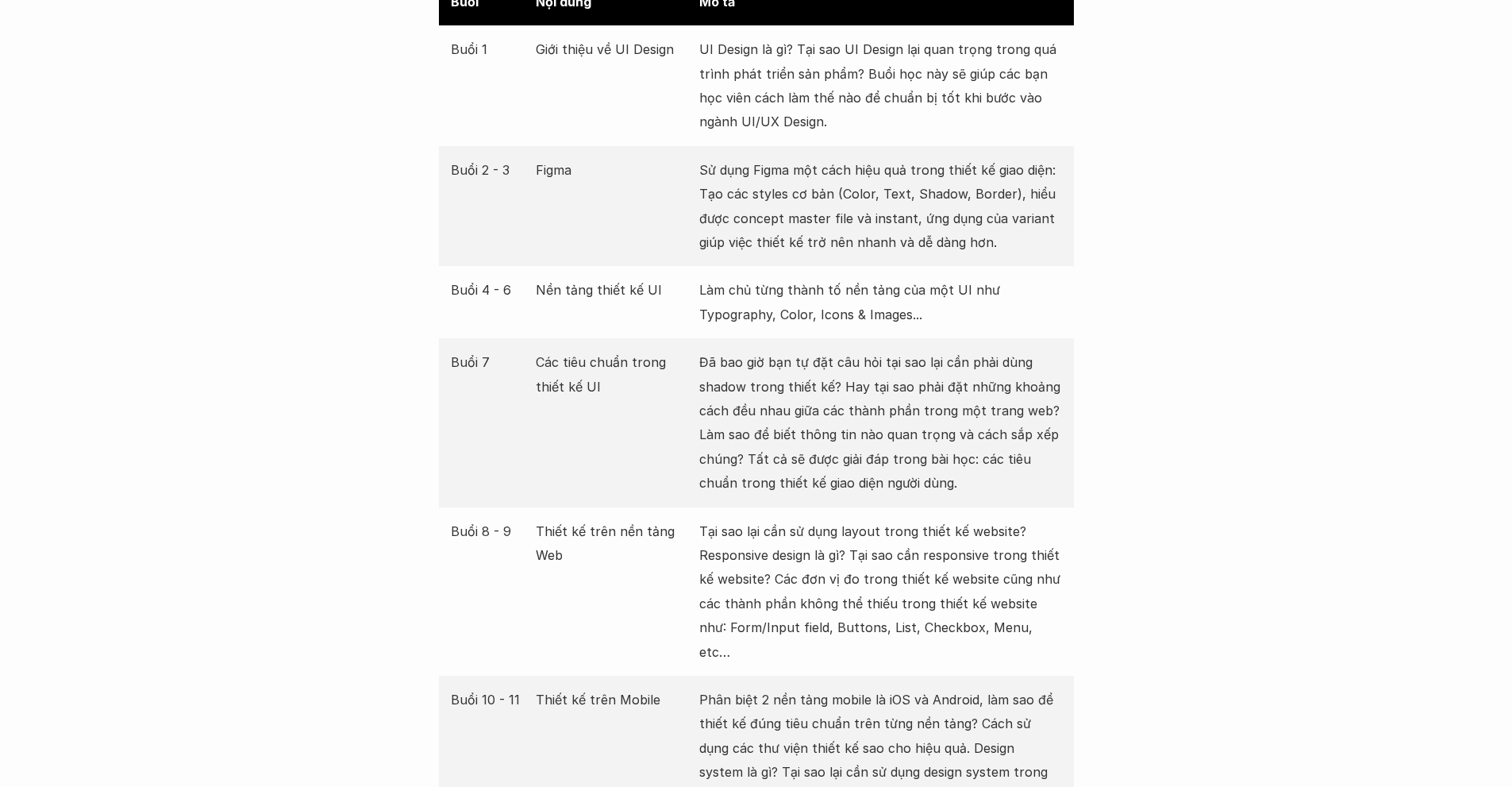
click at [882, 586] on p "Tại sao lại cần sử dụng layout trong thiết kế website? Responsive design là gì?…" at bounding box center [880, 592] width 363 height 145
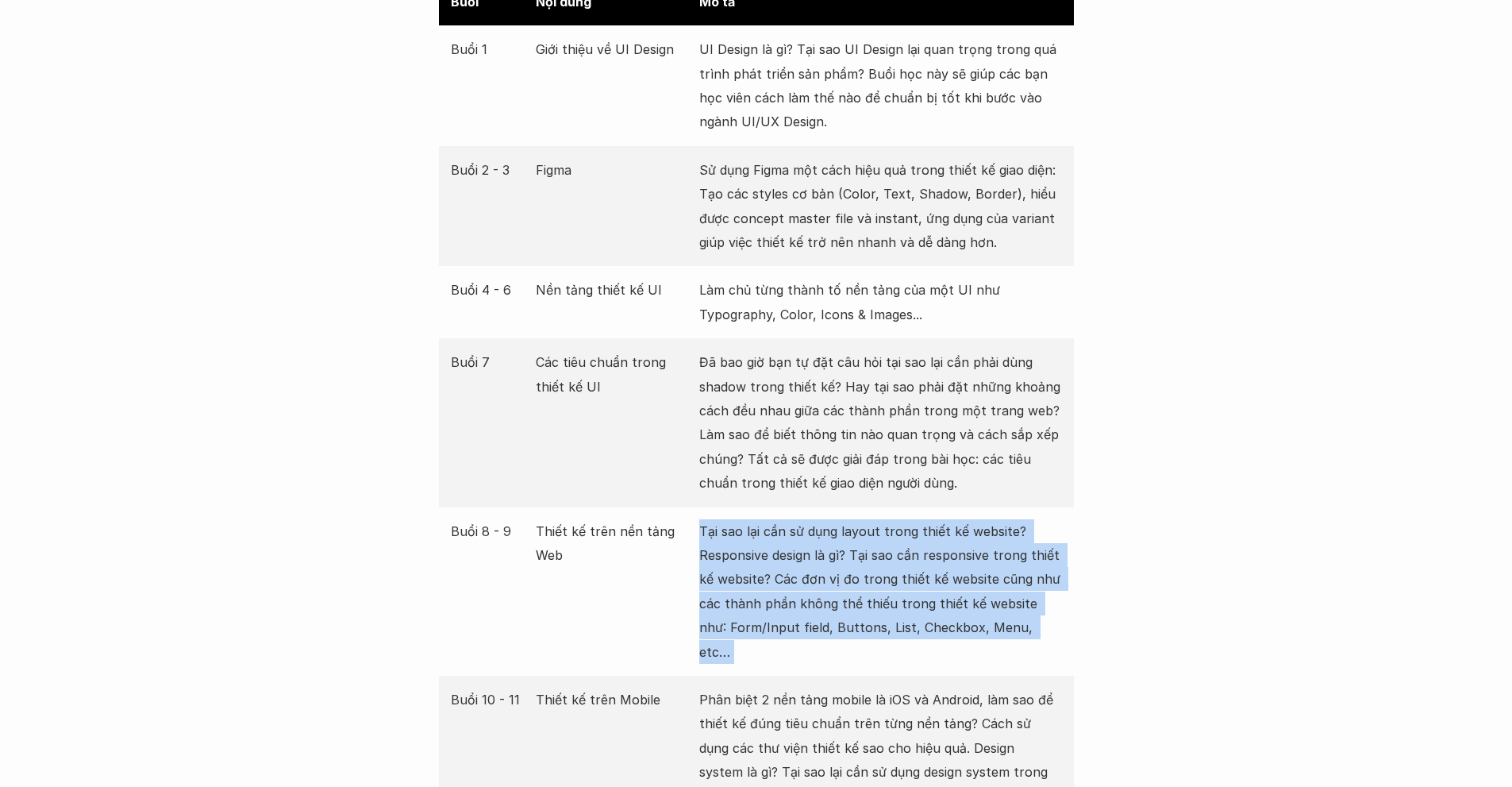
click at [882, 586] on p "Tại sao lại cần sử dụng layout trong thiết kế website? Responsive design là gì?…" at bounding box center [880, 592] width 363 height 145
click at [892, 508] on div "Buổi 8 - 9 Thiết kế trên nền tảng Web Tại sao lại cần sử dụng layout trong thiế…" at bounding box center [756, 592] width 635 height 169
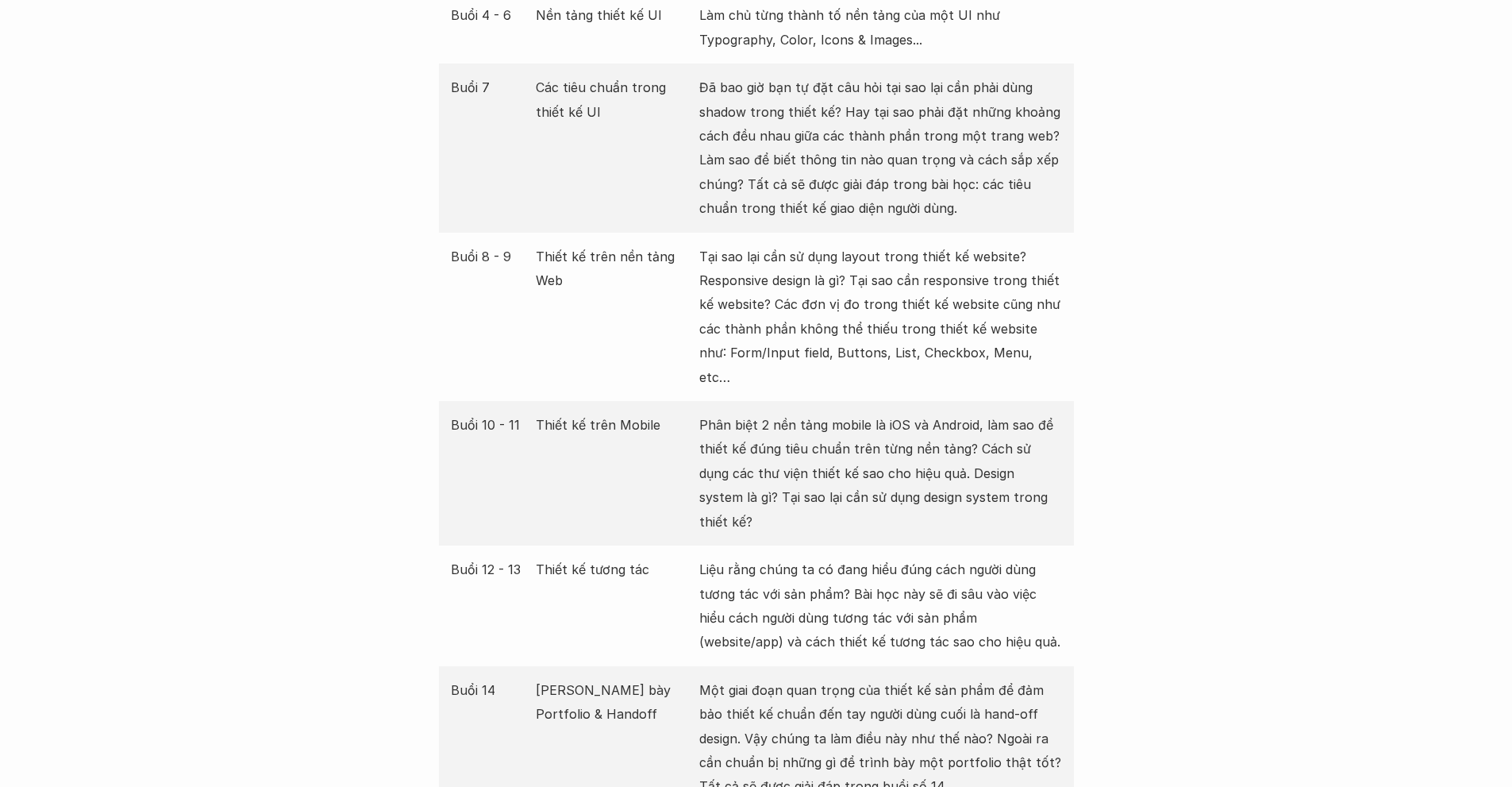
scroll to position [2516, 0]
click at [892, 556] on p "Liệu rằng chúng ta có đang hiểu đúng cách người dùng tương tác với sản phẩm? Bà…" at bounding box center [880, 605] width 363 height 97
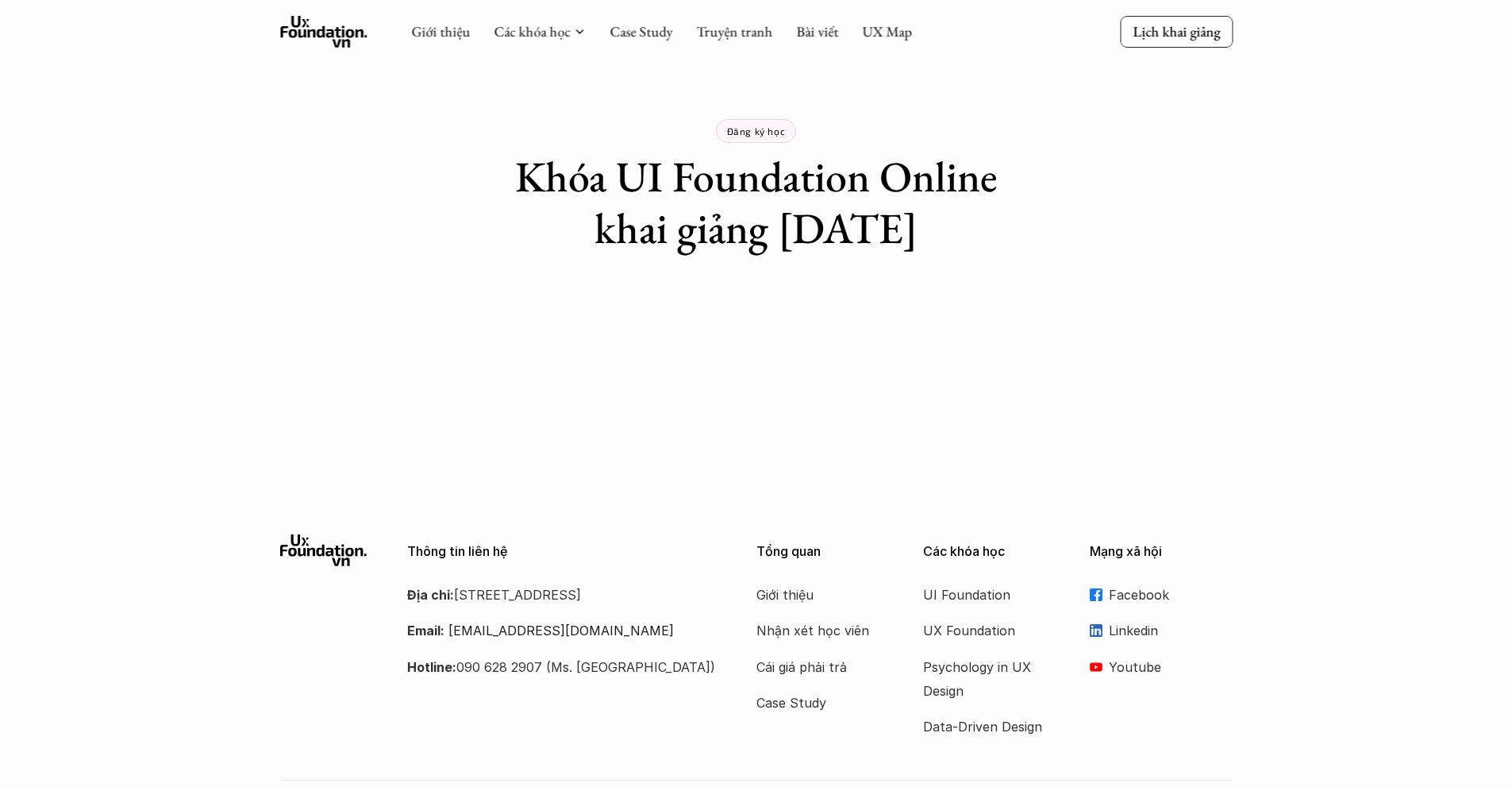
click at [675, 213] on h1 "Khóa UI Foundation Online khai giảng [DATE]" at bounding box center [756, 203] width 555 height 103
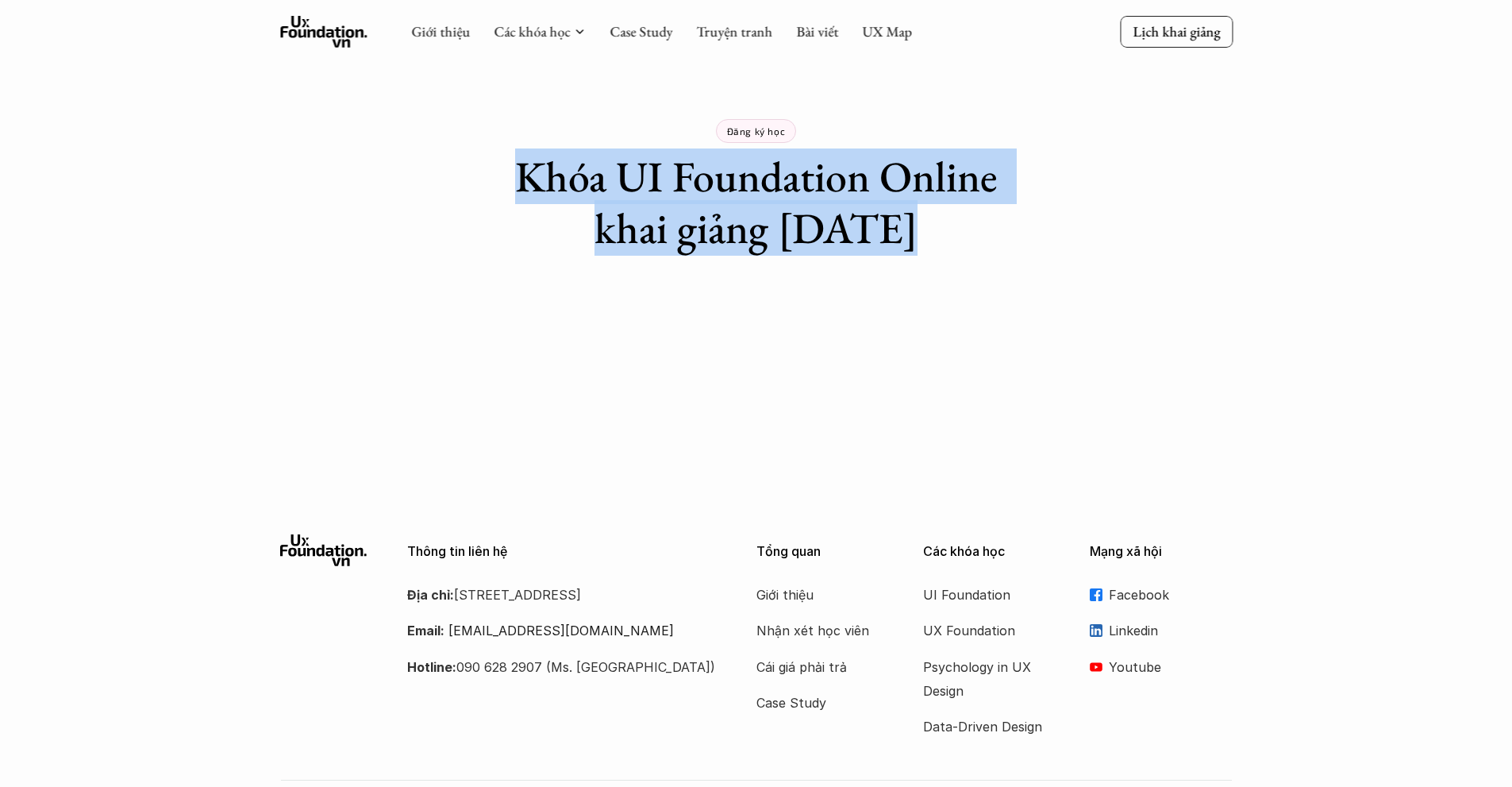
click at [675, 213] on h1 "Khóa UI Foundation Online khai giảng [DATE]" at bounding box center [756, 203] width 555 height 103
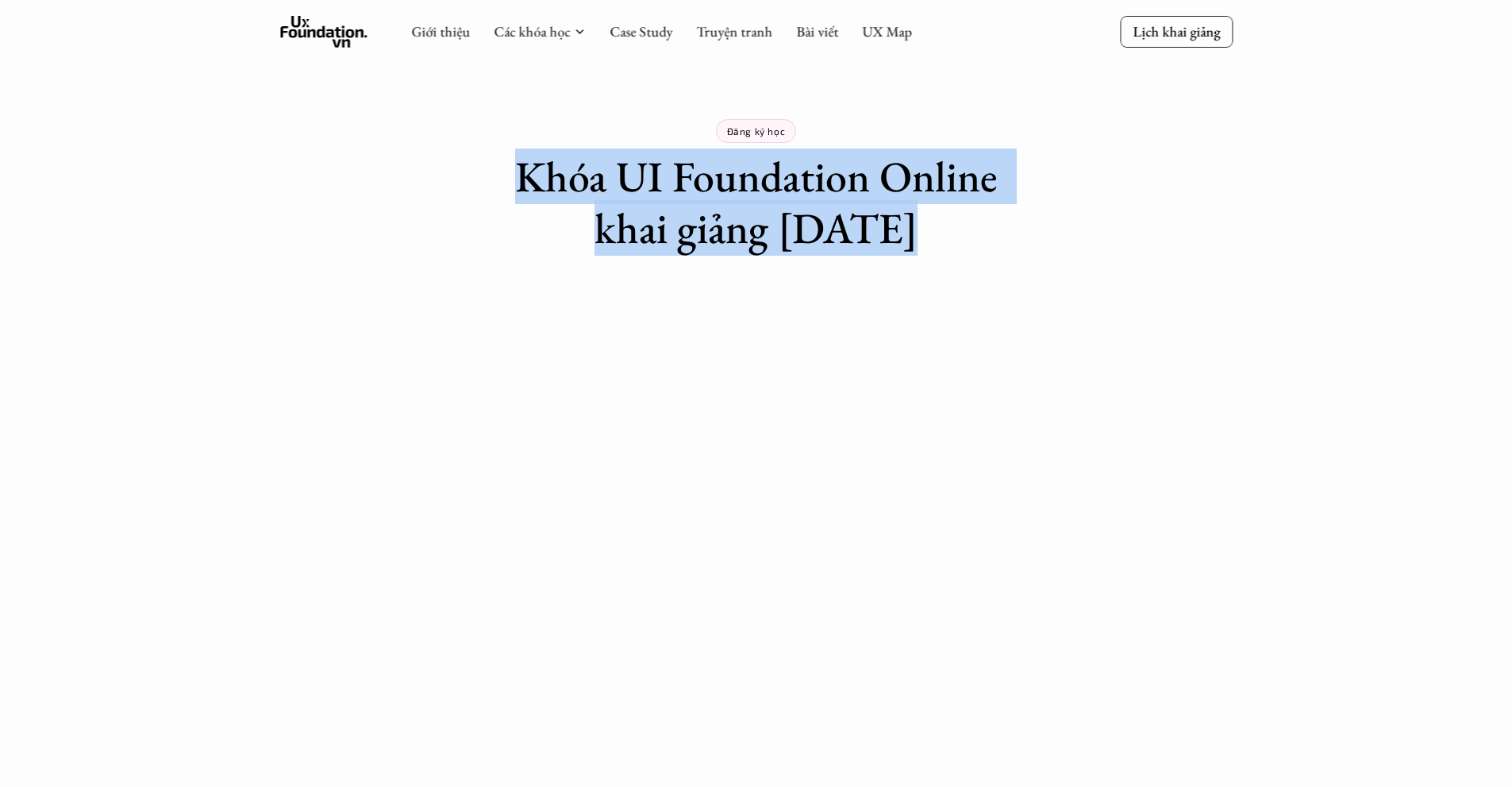
click at [787, 231] on h1 "Khóa UI Foundation Online khai giảng [DATE]" at bounding box center [756, 203] width 555 height 103
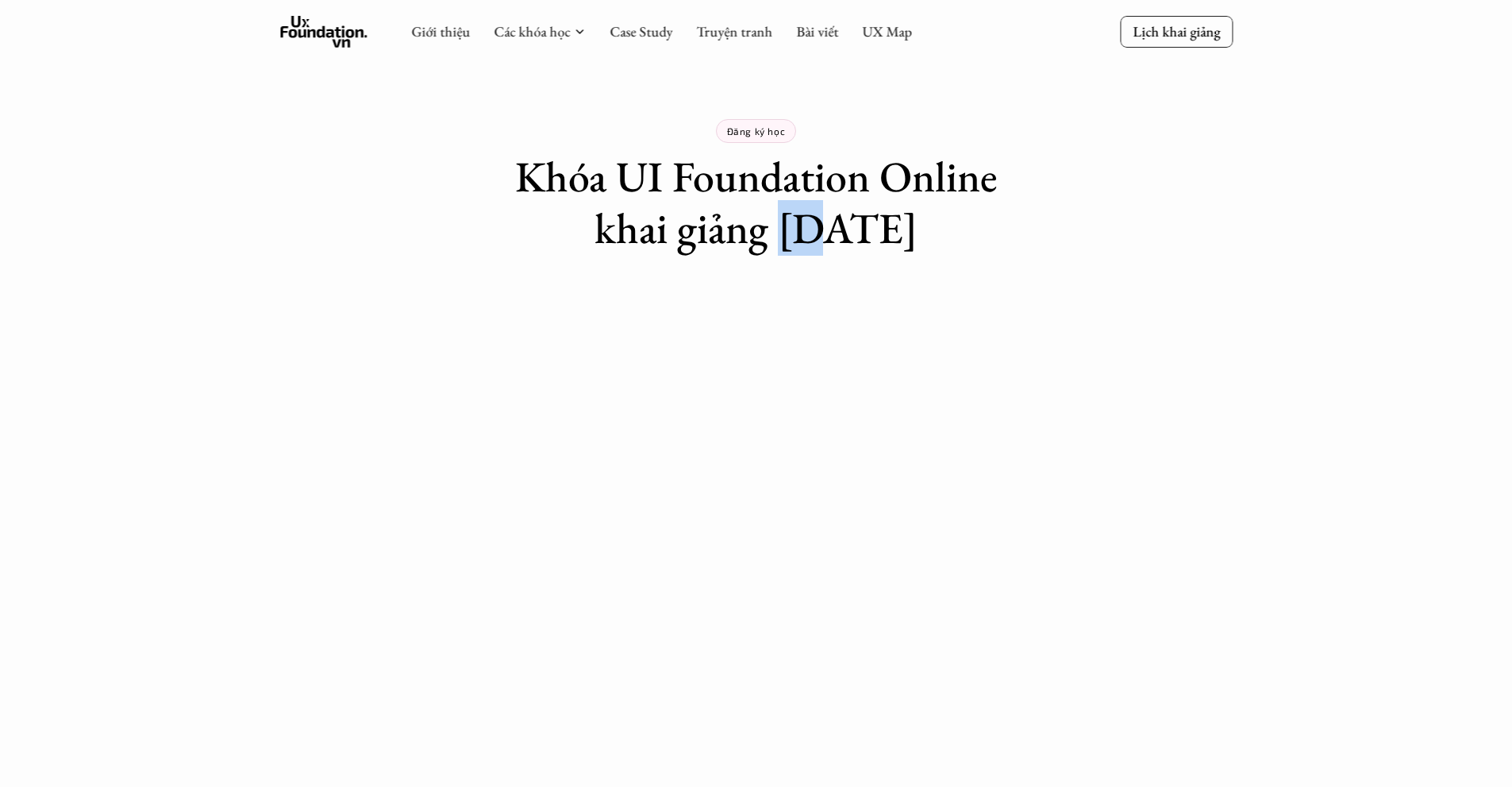
click at [787, 231] on h1 "Khóa UI Foundation Online khai giảng [DATE]" at bounding box center [756, 203] width 555 height 103
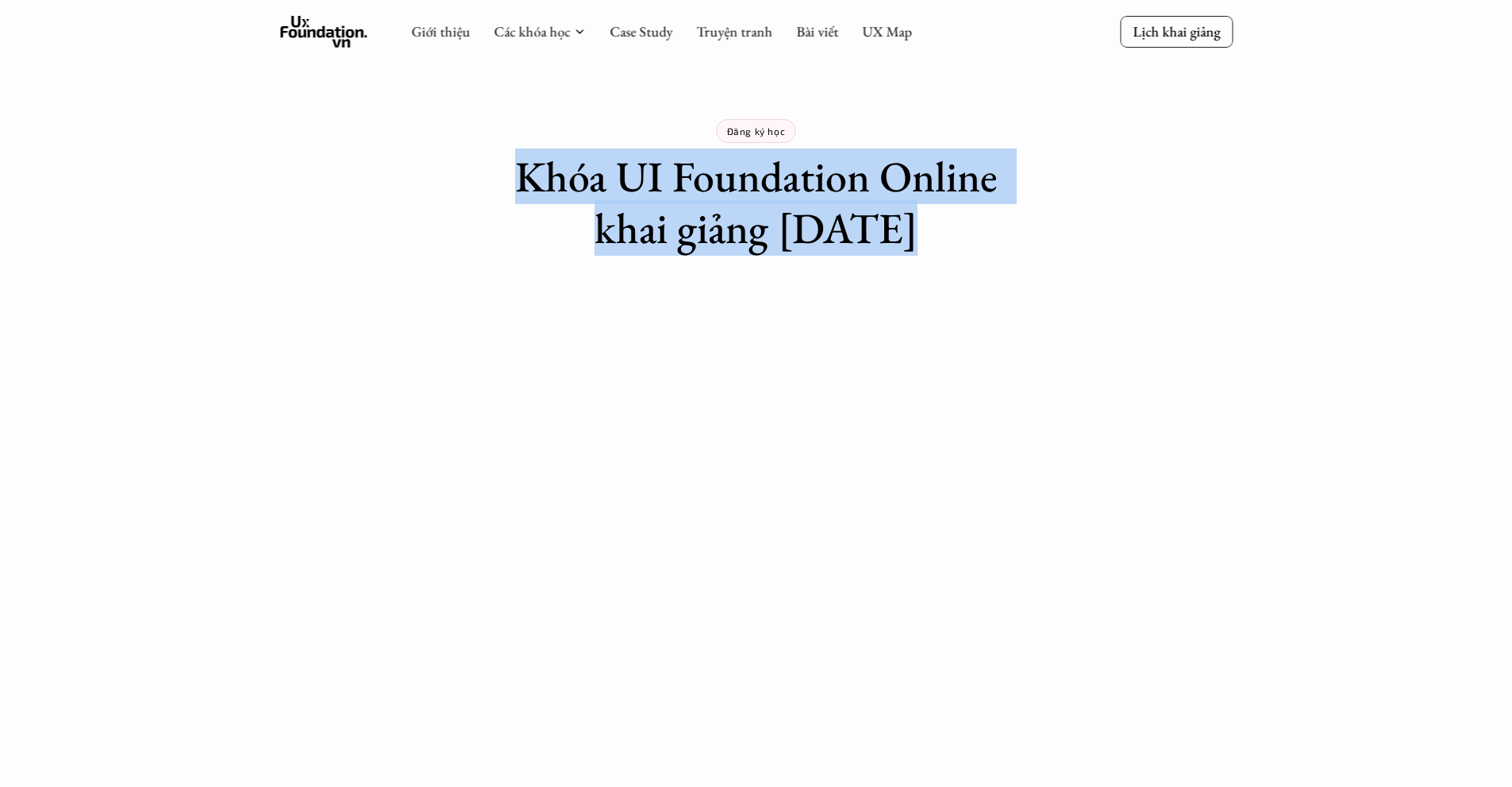
click at [787, 231] on h1 "Khóa UI Foundation Online khai giảng [DATE]" at bounding box center [756, 203] width 555 height 103
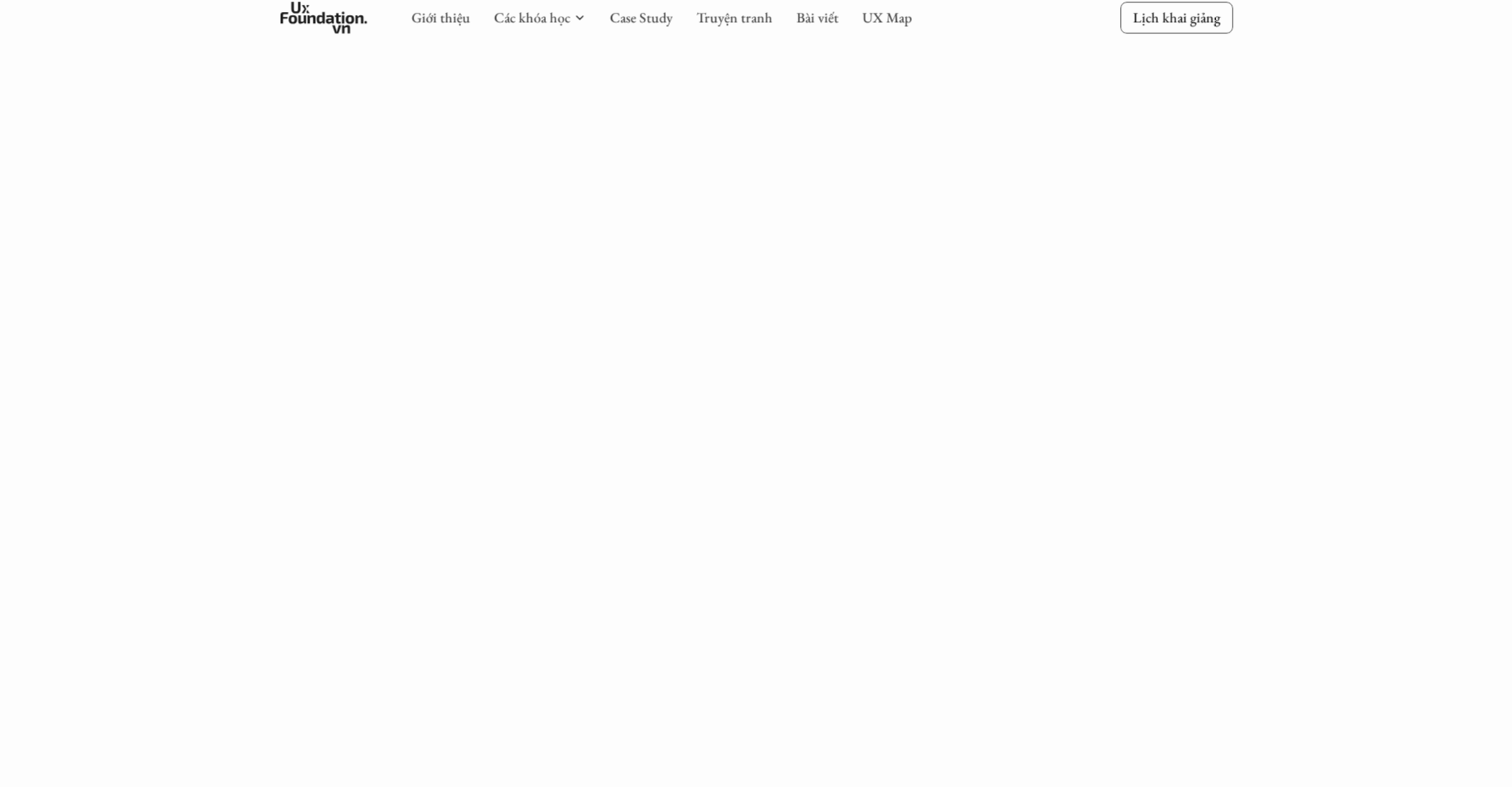
scroll to position [764, 0]
